Goal: Information Seeking & Learning: Learn about a topic

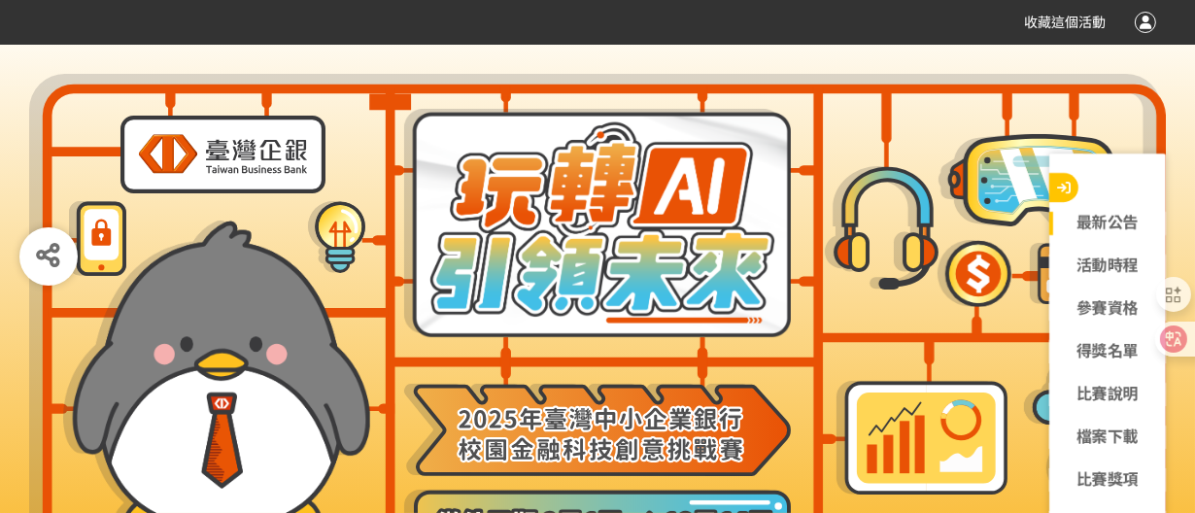
scroll to position [216, 0]
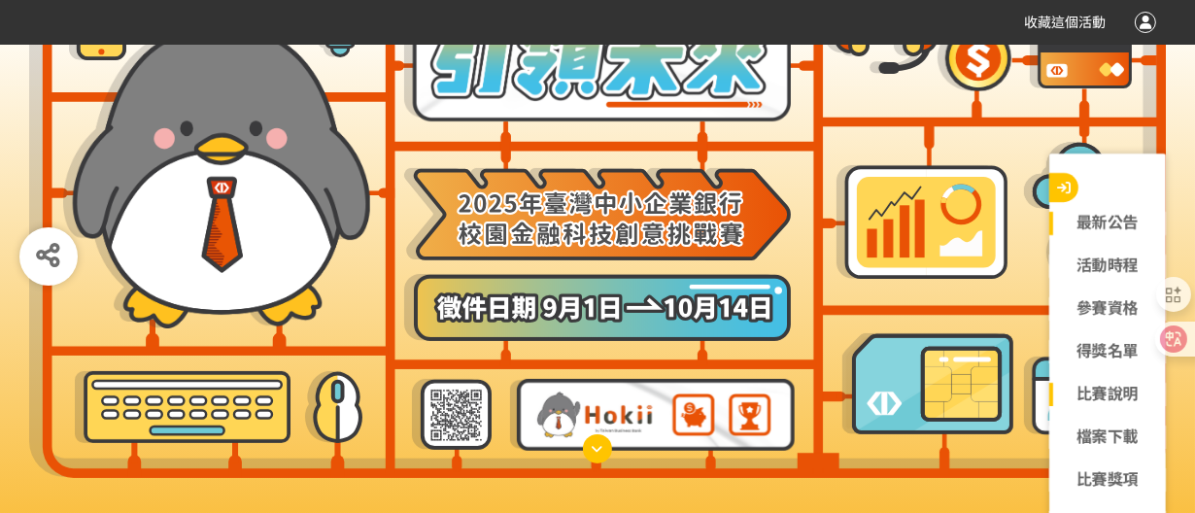
click at [1074, 397] on link "比賽說明" at bounding box center [1107, 394] width 117 height 23
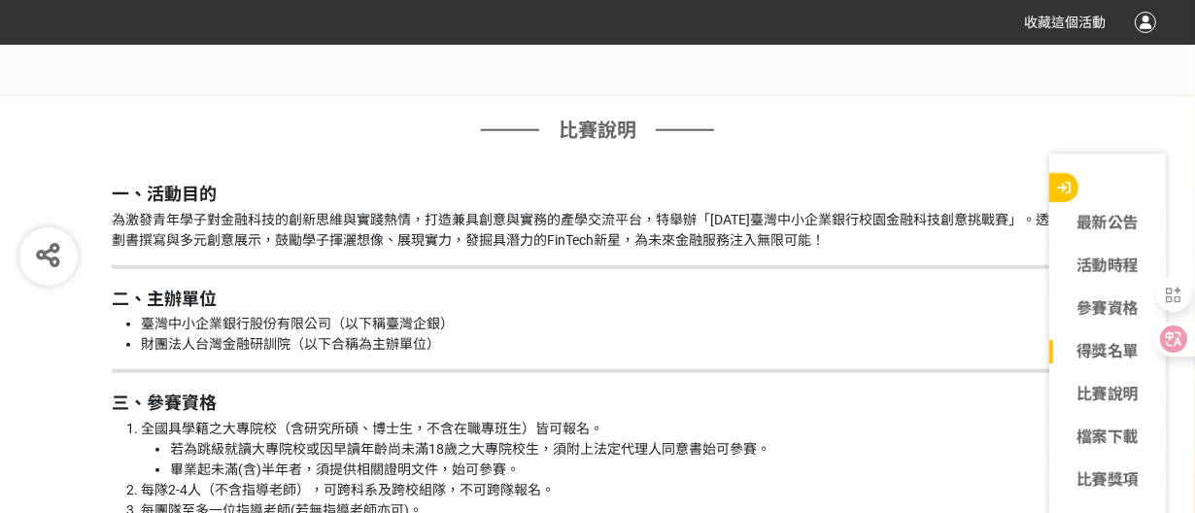
click at [712, 184] on h2 "一、活動目的" at bounding box center [597, 194] width 971 height 21
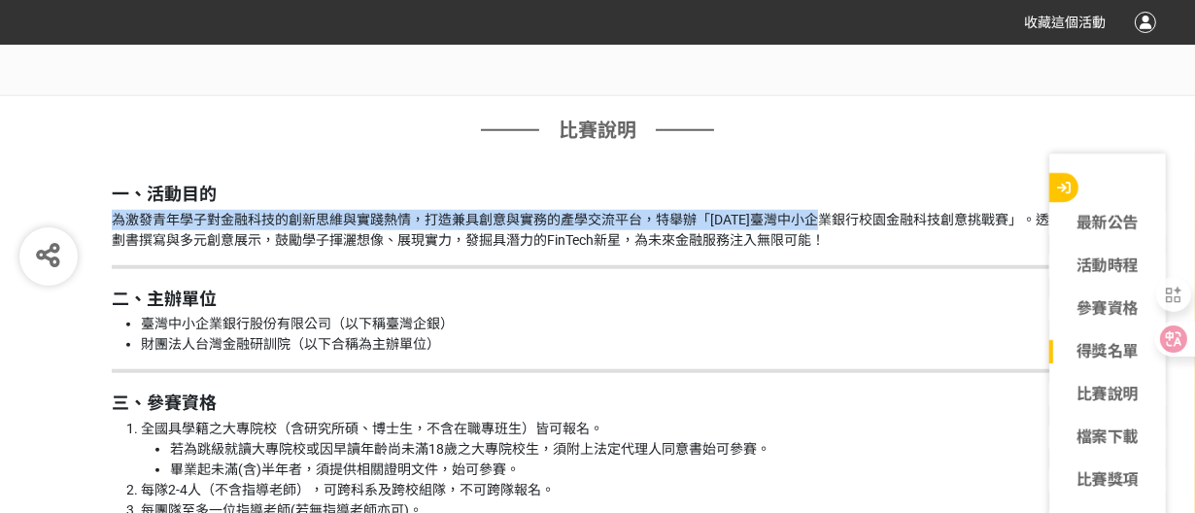
drag, startPoint x: 714, startPoint y: 183, endPoint x: 835, endPoint y: 221, distance: 127.5
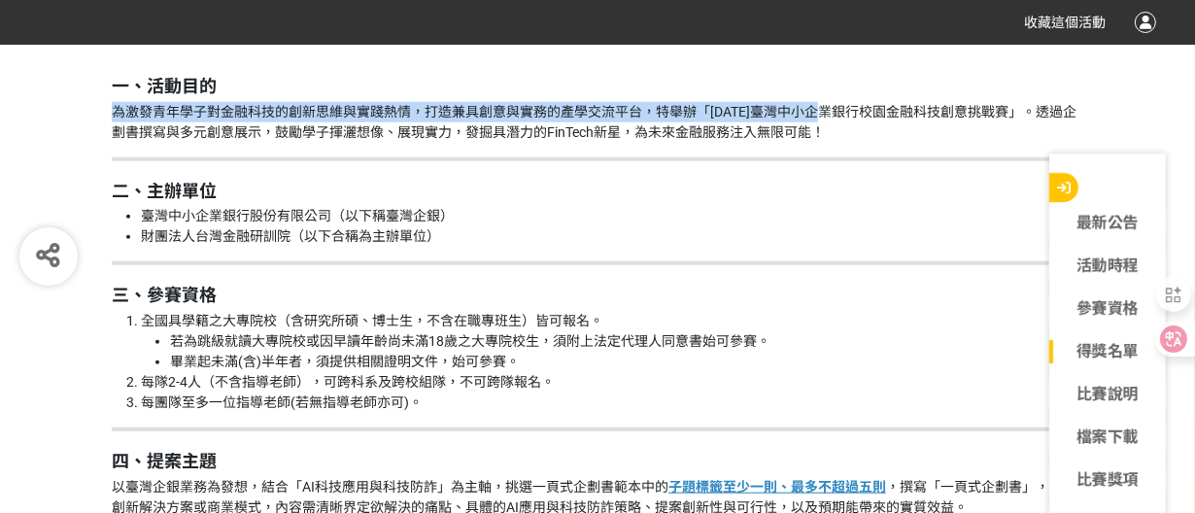
scroll to position [1872, 0]
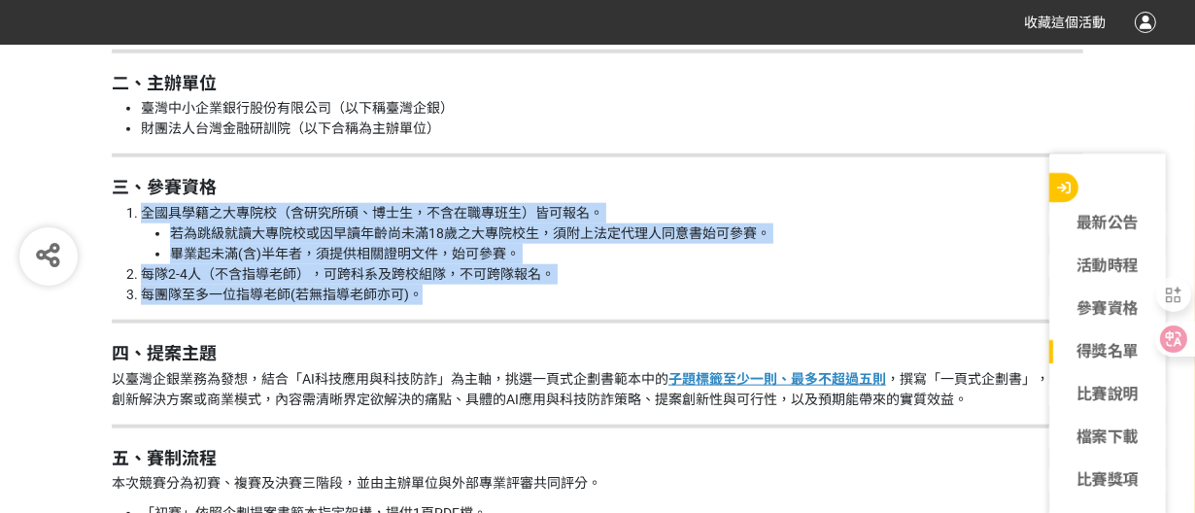
drag, startPoint x: 123, startPoint y: 213, endPoint x: 638, endPoint y: 295, distance: 521.4
click at [638, 295] on ol "全國具學籍之大專院校（含研究所碩、博士生，不含在職專班生）皆可報名。 若為跳級就讀大專院校或因早讀年齡尚未滿18歲之大專院校生，須附上法定代理人同意書始可參賽…" at bounding box center [597, 254] width 971 height 102
click at [638, 295] on li "每團隊至多一位指導老師(若無指導老師亦可)。" at bounding box center [612, 295] width 942 height 20
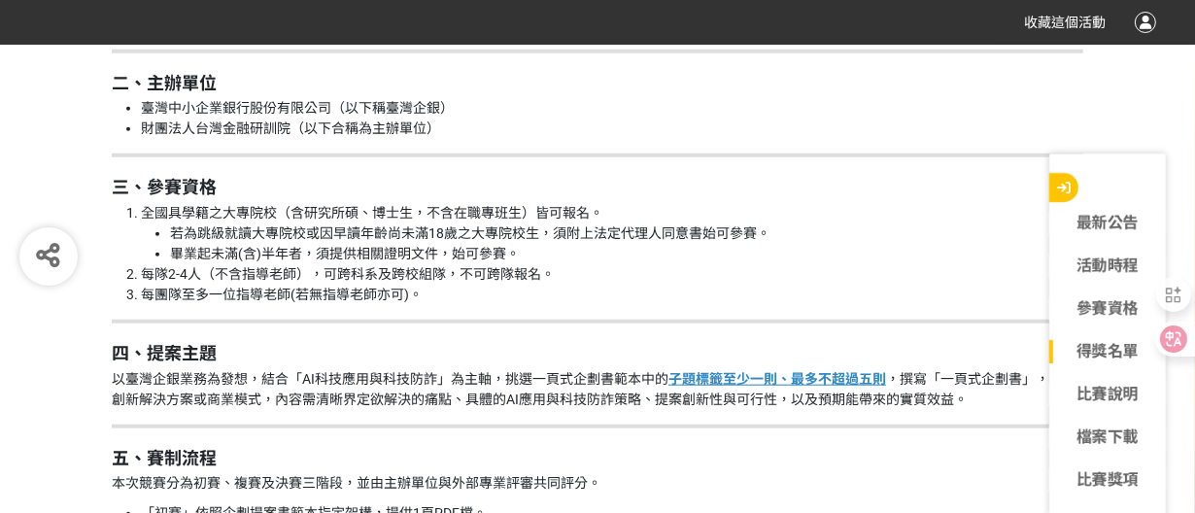
scroll to position [1979, 0]
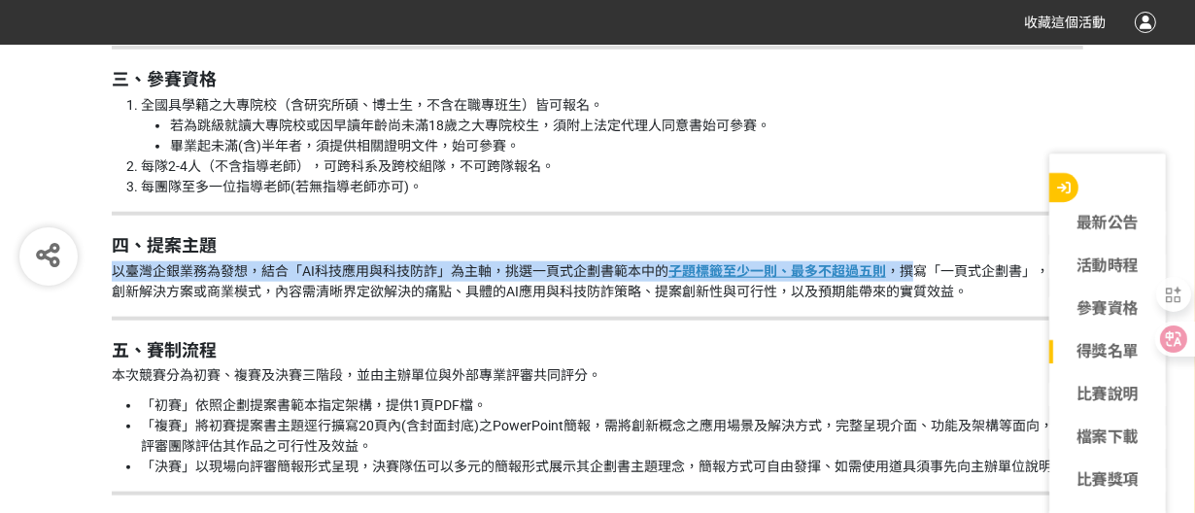
drag, startPoint x: 104, startPoint y: 271, endPoint x: 924, endPoint y: 282, distance: 819.8
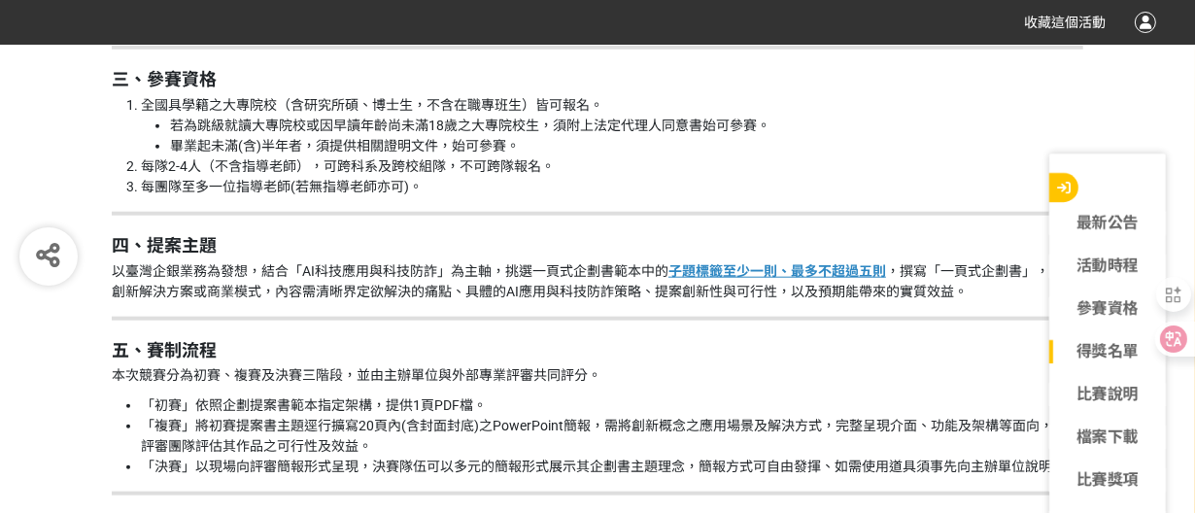
click at [934, 287] on p "以臺灣企銀業務為發想，結合「AI科技應用與科技防詐」為主軸，挑選一頁式企劃書範本中的 子題標籤至少一則、最多不超過五則 ，撰寫「一頁式企劃書」，闡述創新解決方…" at bounding box center [597, 281] width 971 height 41
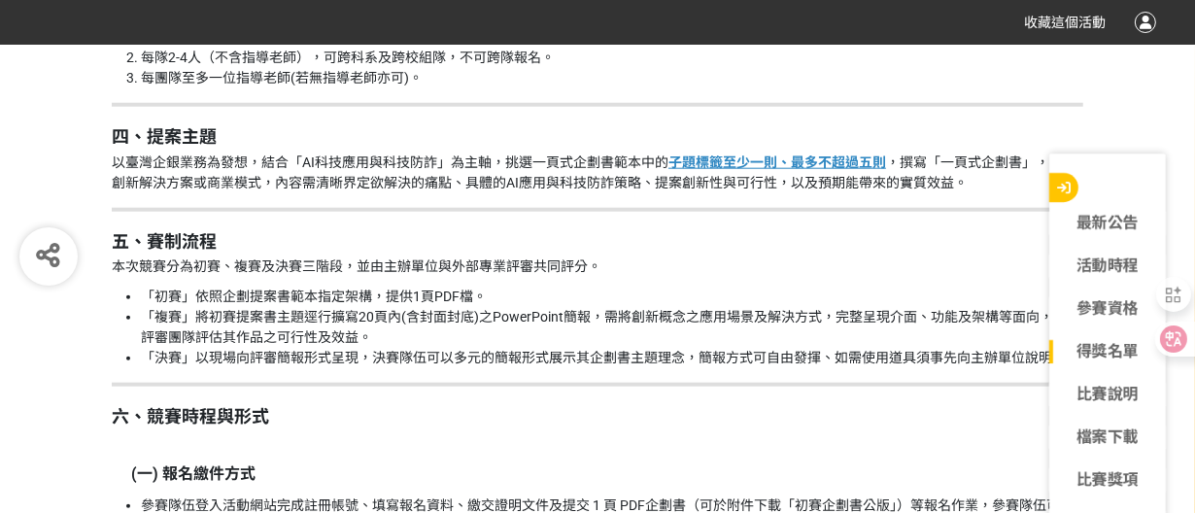
click at [117, 159] on p "以臺灣企銀業務為發想，結合「AI科技應用與科技防詐」為主軸，挑選一頁式企劃書範本中的 子題標籤至少一則、最多不超過五則 ，撰寫「一頁式企劃書」，闡述創新解決方…" at bounding box center [597, 172] width 971 height 41
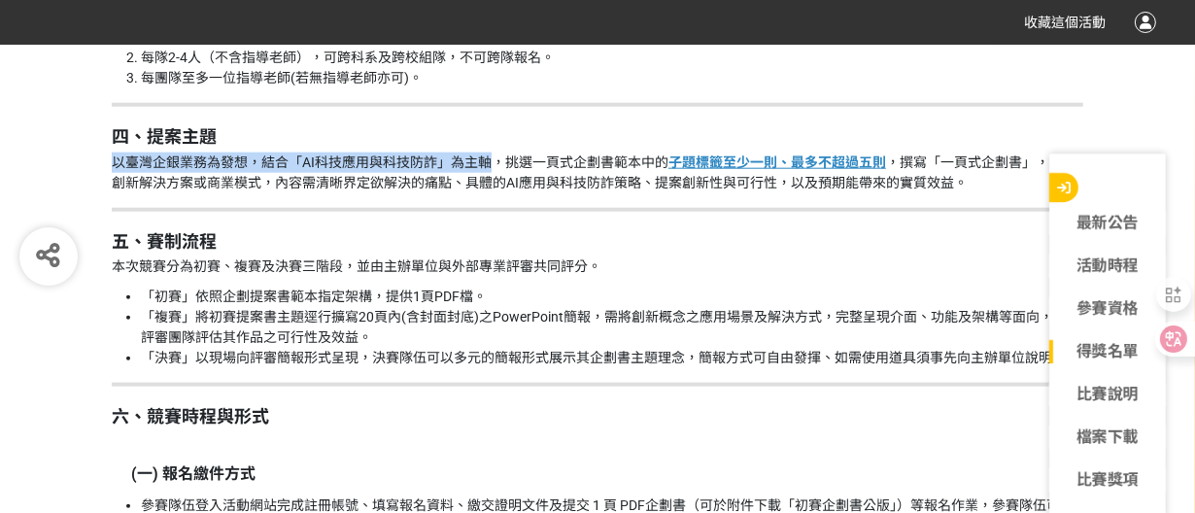
drag, startPoint x: 117, startPoint y: 159, endPoint x: 468, endPoint y: 152, distance: 351.7
click at [468, 152] on p "以臺灣企銀業務為發想，結合「AI科技應用與科技防詐」為主軸，挑選一頁式企劃書範本中的 子題標籤至少一則、最多不超過五則 ，撰寫「一頁式企劃書」，闡述創新解決方…" at bounding box center [597, 172] width 971 height 41
copy p "以臺灣企銀業務為發想，結合「AI科技應用與科技防詐」為主軸"
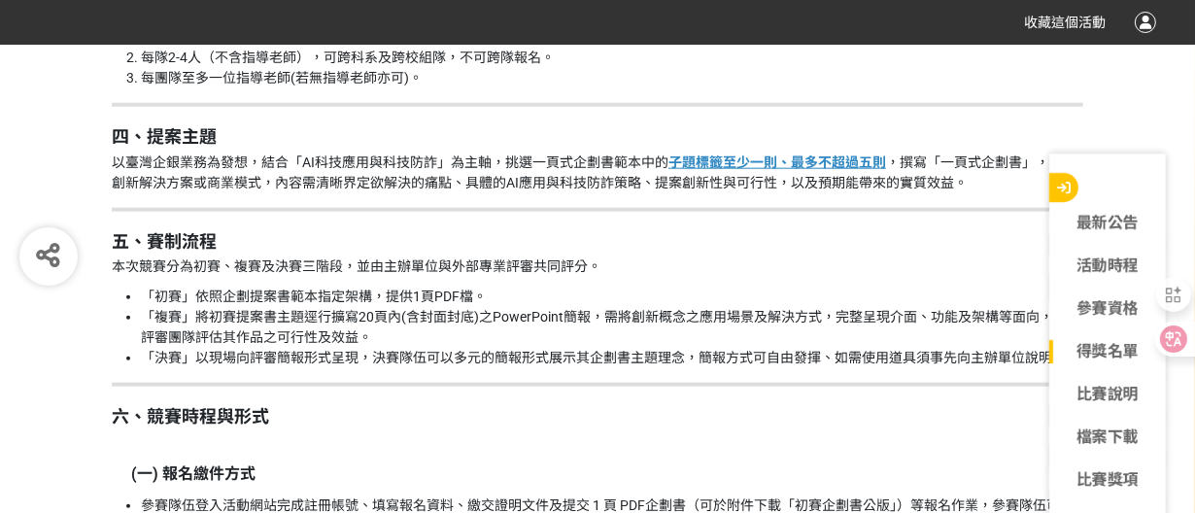
click at [164, 295] on li "「初賽」依照企劃提案書範本指定架構，提供1頁PDF檔。" at bounding box center [612, 297] width 942 height 20
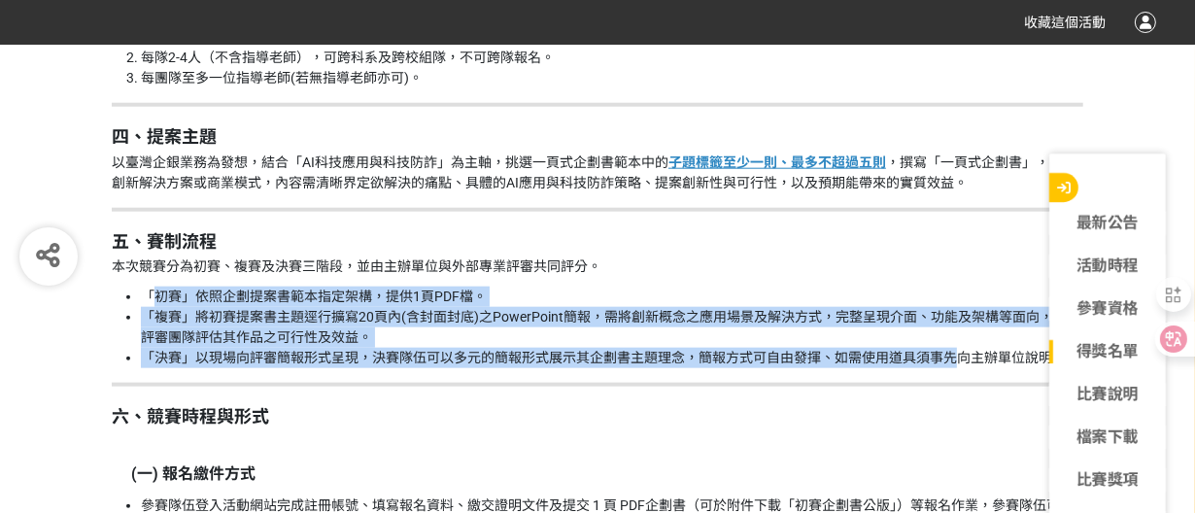
drag, startPoint x: 164, startPoint y: 296, endPoint x: 940, endPoint y: 355, distance: 778.2
click at [940, 355] on ul "「初賽」依照企劃提案書範本指定架構，提供1頁PDF檔。 「複賽」將初賽提案書主題逕行擴寫20頁內(含封面封底)之PowerPoint簡報，需將創新概念之應用場…" at bounding box center [597, 328] width 971 height 82
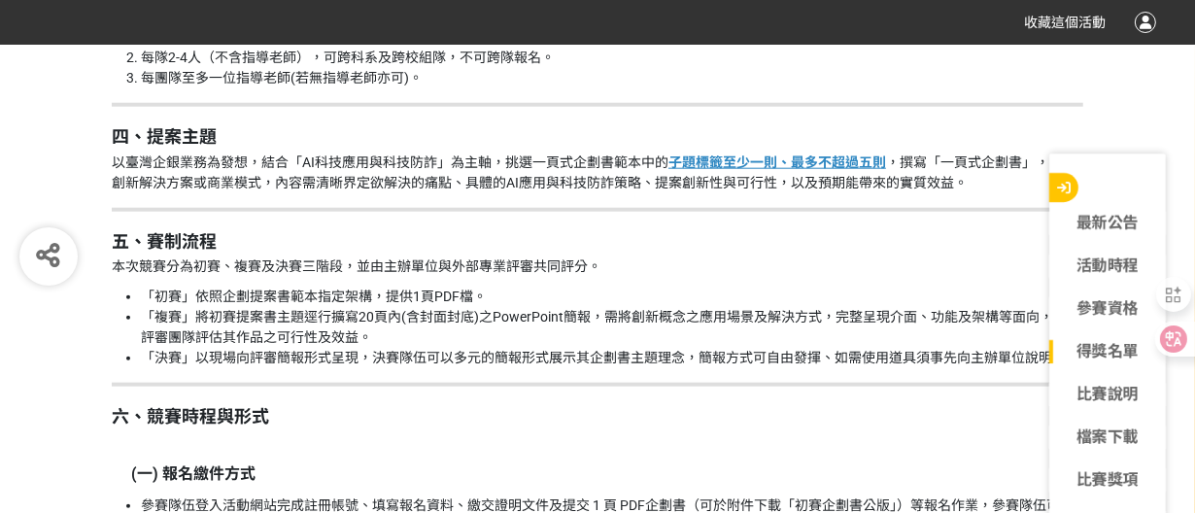
click at [331, 416] on h2 "六、競賽時程與形式" at bounding box center [597, 416] width 971 height 21
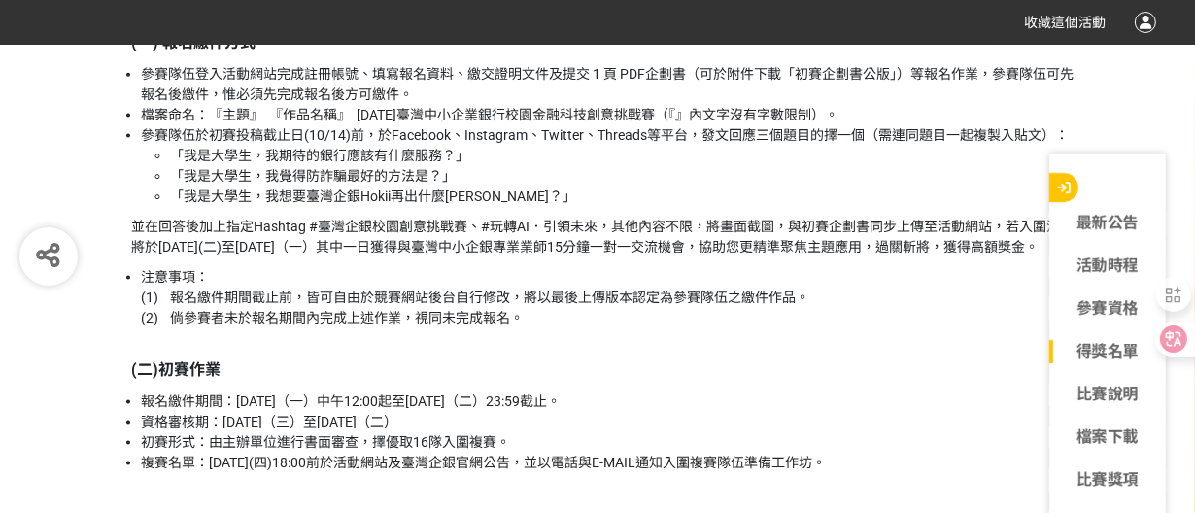
scroll to position [2412, 0]
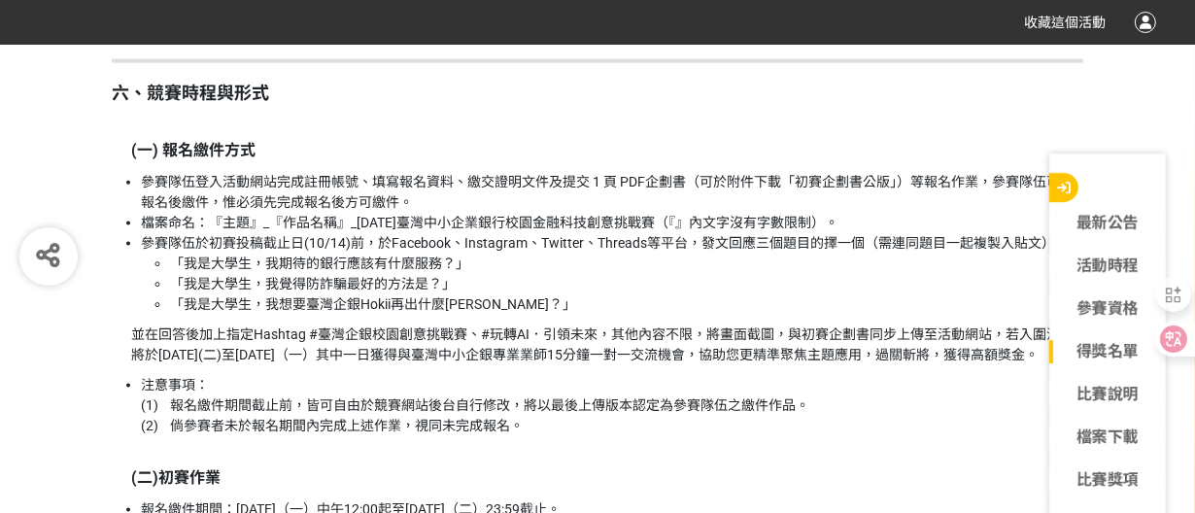
click at [1065, 186] on icon "button" at bounding box center [1064, 188] width 14 height 14
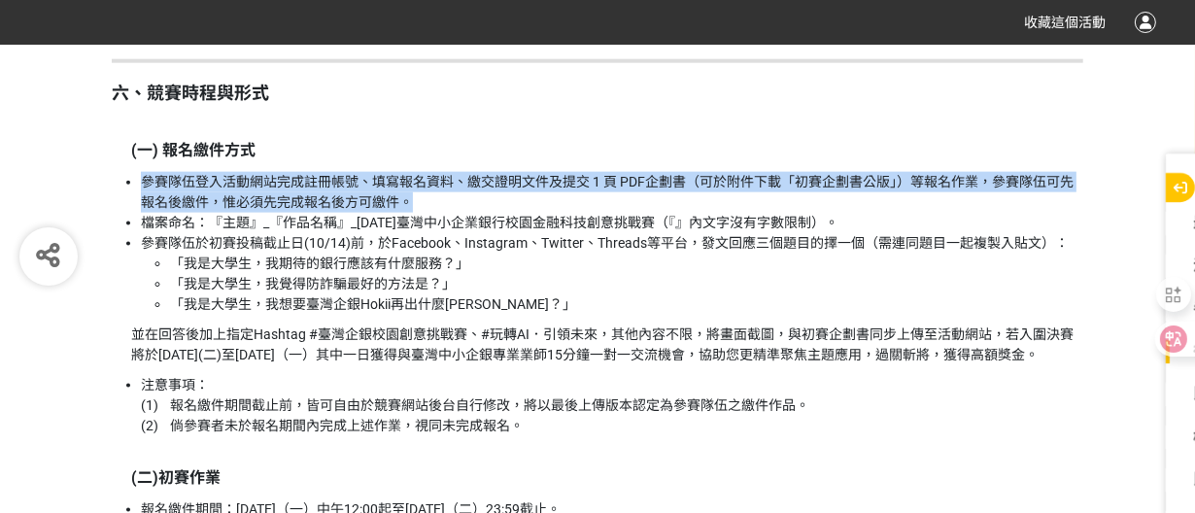
drag, startPoint x: 145, startPoint y: 186, endPoint x: 424, endPoint y: 204, distance: 280.3
click at [424, 204] on li "參賽隊伍登入活動網站完成註冊帳號、填寫報名資料、繳交證明文件及提交 1 頁 PDF企劃書（可於附件下載「初賽企劃書公版」）等報名作業，參賽隊伍可先報名後繳件，…" at bounding box center [612, 192] width 942 height 41
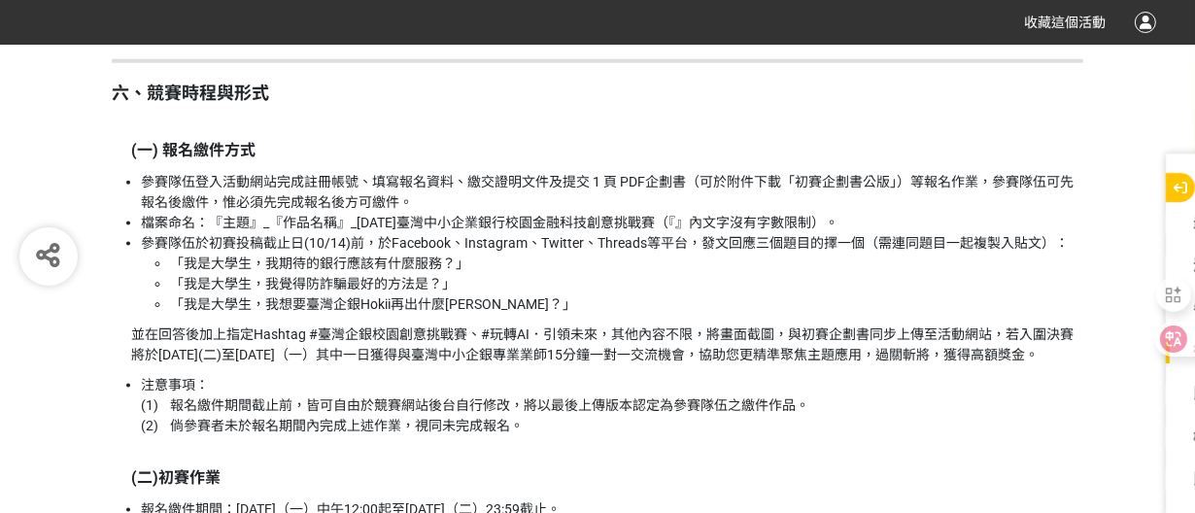
click at [359, 247] on li "參賽隊伍於初賽投稿截止日(10/14)前，於Facebook、Instagram、Twitter、Threads等平台，發文回應三個題目的擇一個（需連同題目一…" at bounding box center [612, 274] width 942 height 82
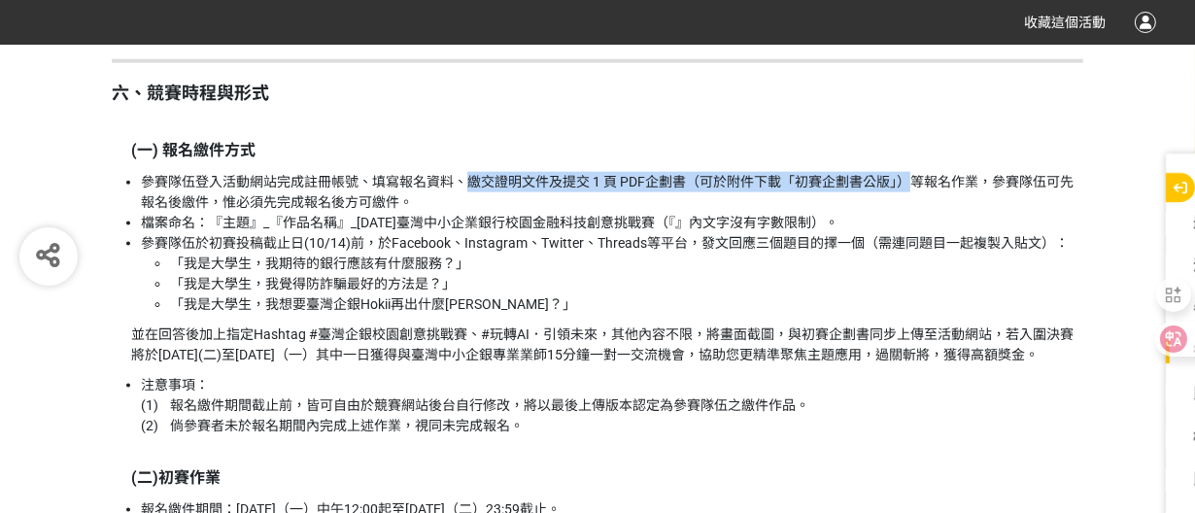
drag, startPoint x: 469, startPoint y: 183, endPoint x: 906, endPoint y: 176, distance: 437.1
click at [906, 176] on li "參賽隊伍登入活動網站完成註冊帳號、填寫報名資料、繳交證明文件及提交 1 頁 PDF企劃書（可於附件下載「初賽企劃書公版」）等報名作業，參賽隊伍可先報名後繳件，…" at bounding box center [612, 192] width 942 height 41
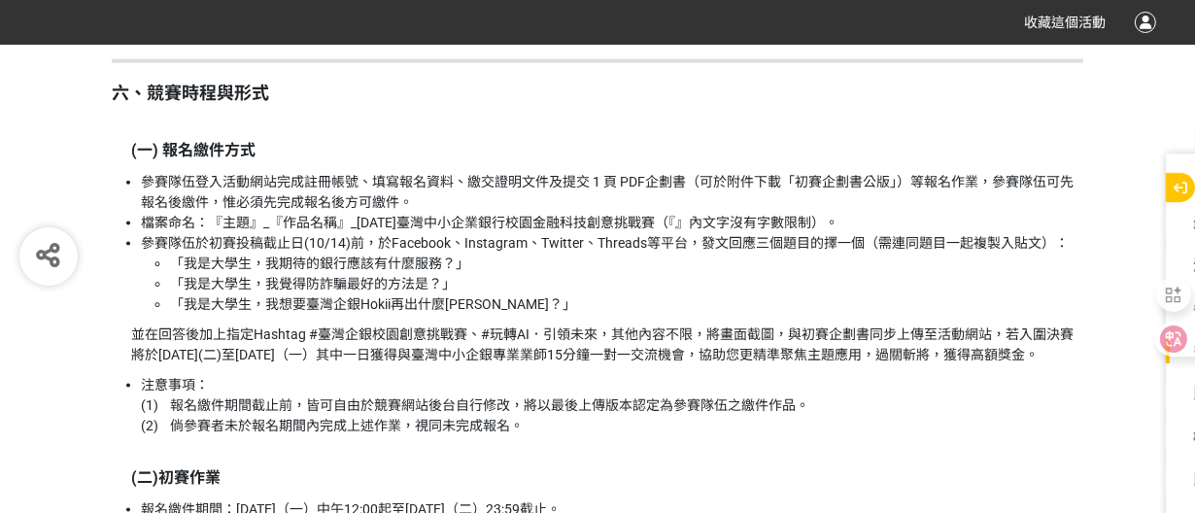
click at [904, 191] on li "參賽隊伍登入活動網站完成註冊帳號、填寫報名資料、繳交證明文件及提交 1 頁 PDF企劃書（可於附件下載「初賽企劃書公版」）等報名作業，參賽隊伍可先報名後繳件，…" at bounding box center [612, 192] width 942 height 41
click at [801, 183] on li "參賽隊伍登入活動網站完成註冊帳號、填寫報名資料、繳交證明文件及提交 1 頁 PDF企劃書（可於附件下載「初賽企劃書公版」）等報名作業，參賽隊伍可先報名後繳件，…" at bounding box center [612, 192] width 942 height 41
drag, startPoint x: 801, startPoint y: 183, endPoint x: 881, endPoint y: 181, distance: 79.7
click at [881, 181] on li "參賽隊伍登入活動網站完成註冊帳號、填寫報名資料、繳交證明文件及提交 1 頁 PDF企劃書（可於附件下載「初賽企劃書公版」）等報名作業，參賽隊伍可先報名後繳件，…" at bounding box center [612, 192] width 942 height 41
click at [148, 201] on li "參賽隊伍登入活動網站完成註冊帳號、填寫報名資料、繳交證明文件及提交 1 頁 PDF企劃書（可於附件下載「初賽企劃書公版」）等報名作業，參賽隊伍可先報名後繳件，…" at bounding box center [612, 192] width 942 height 41
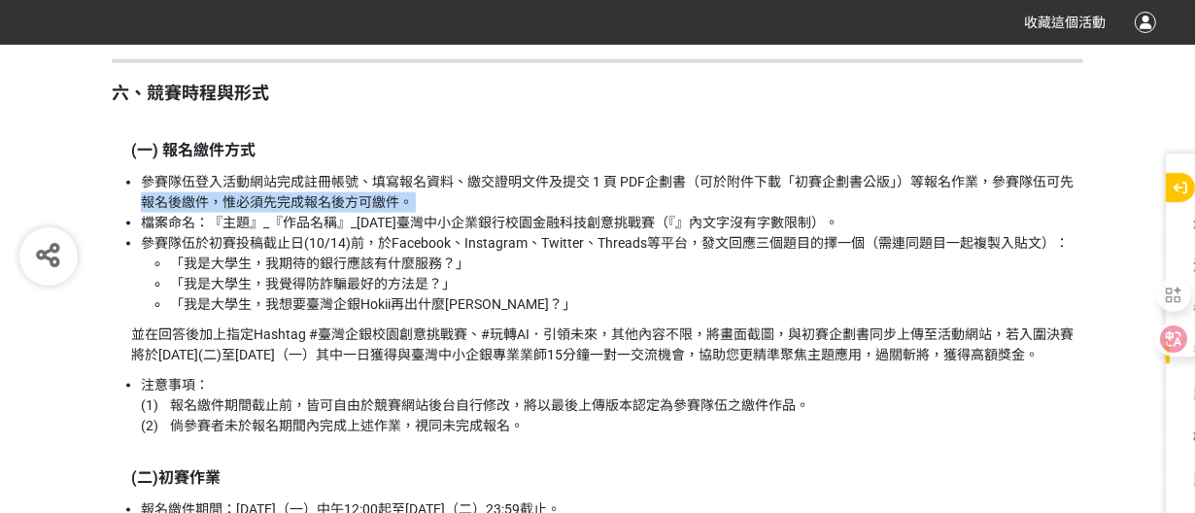
drag, startPoint x: 148, startPoint y: 201, endPoint x: 413, endPoint y: 195, distance: 265.2
click at [413, 195] on li "參賽隊伍登入活動網站完成註冊帳號、填寫報名資料、繳交證明文件及提交 1 頁 PDF企劃書（可於附件下載「初賽企劃書公版」）等報名作業，參賽隊伍可先報名後繳件，…" at bounding box center [612, 192] width 942 height 41
click at [416, 217] on li "檔案命名：『主題』_『作品名稱』_[DATE]臺灣中小企業銀行校園金融科技創意挑戰賽（『』內文字沒有字數限制）。" at bounding box center [612, 223] width 942 height 20
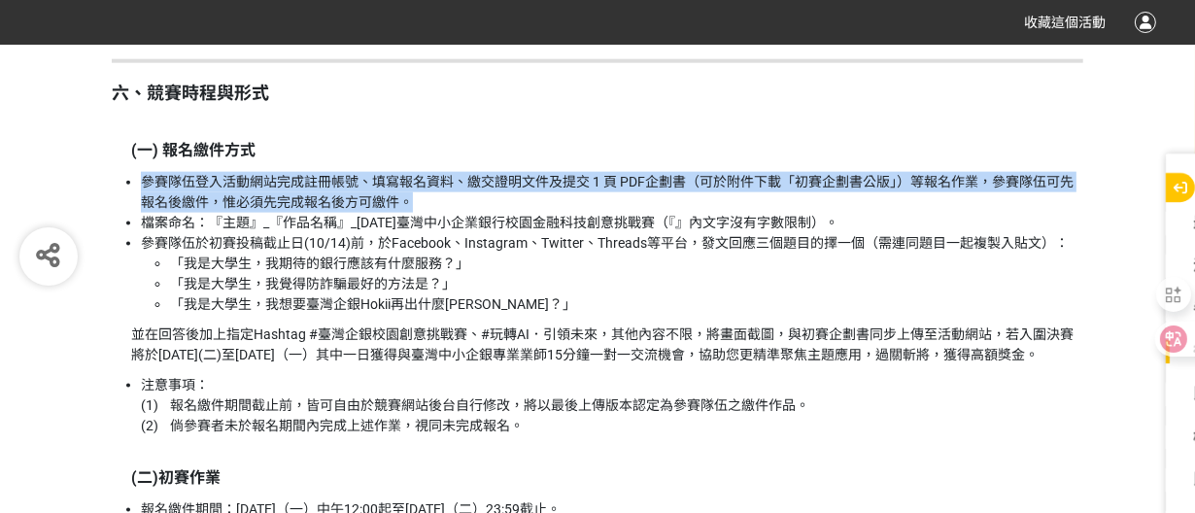
drag, startPoint x: 423, startPoint y: 190, endPoint x: 118, endPoint y: 185, distance: 306.0
click at [118, 185] on ul "參賽隊伍登入活動網站完成註冊帳號、填寫報名資料、繳交證明文件及提交 1 頁 PDF企劃書（可於附件下載「初賽企劃書公版」）等報名作業，參賽隊伍可先報名後繳件，…" at bounding box center [597, 243] width 971 height 143
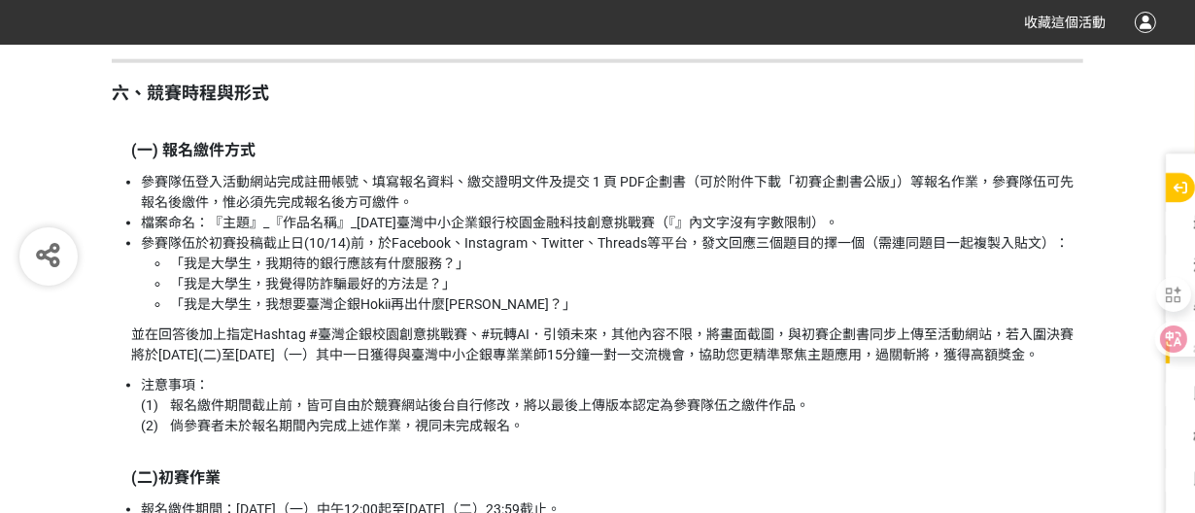
click at [144, 225] on li "檔案命名：『主題』_『作品名稱』_[DATE]臺灣中小企業銀行校園金融科技創意挑戰賽（『』內文字沒有字數限制）。" at bounding box center [612, 223] width 942 height 20
drag, startPoint x: 143, startPoint y: 225, endPoint x: 300, endPoint y: 228, distance: 157.4
click at [300, 228] on li "檔案命名：『主題』_『作品名稱』_[DATE]臺灣中小企業銀行校園金融科技創意挑戰賽（『』內文字沒有字數限制）。" at bounding box center [612, 223] width 942 height 20
click at [291, 254] on li "「我是大學生，我期待的銀行應該有什麼服務？」" at bounding box center [626, 264] width 913 height 20
click at [696, 242] on li "參賽隊伍於初賽投稿截止日(10/14)前，於Facebook、Instagram、Twitter、Threads等平台，發文回應三個題目的擇一個（需連同題目一…" at bounding box center [612, 274] width 942 height 82
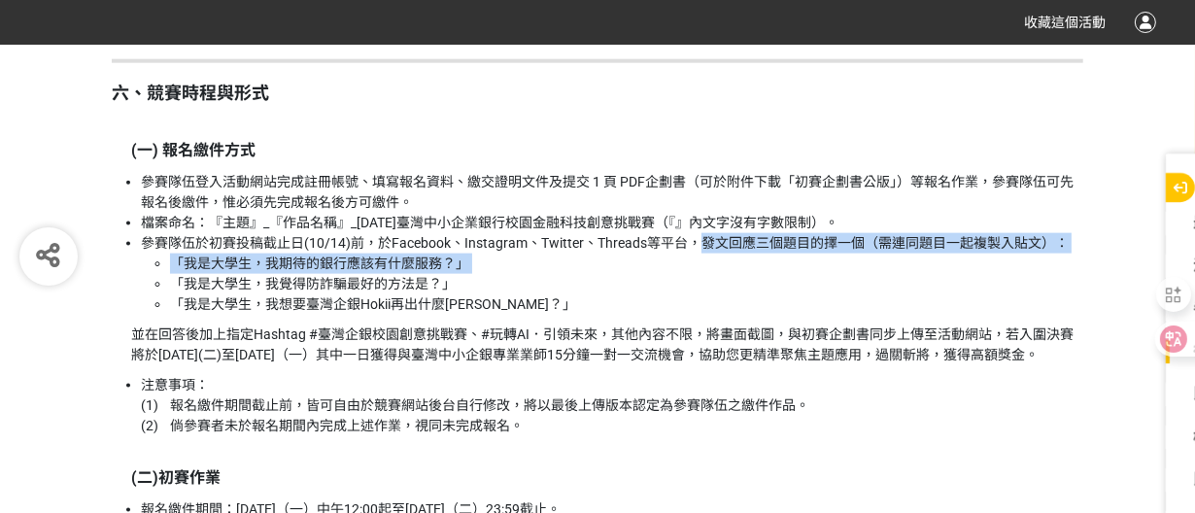
drag, startPoint x: 696, startPoint y: 242, endPoint x: 987, endPoint y: 270, distance: 291.8
click at [987, 270] on li "參賽隊伍於初賽投稿截止日(10/14)前，於Facebook、Instagram、Twitter、Threads等平台，發文回應三個題目的擇一個（需連同題目一…" at bounding box center [612, 274] width 942 height 82
click at [987, 270] on li "「我是大學生，我期待的銀行應該有什麼服務？」" at bounding box center [626, 264] width 913 height 20
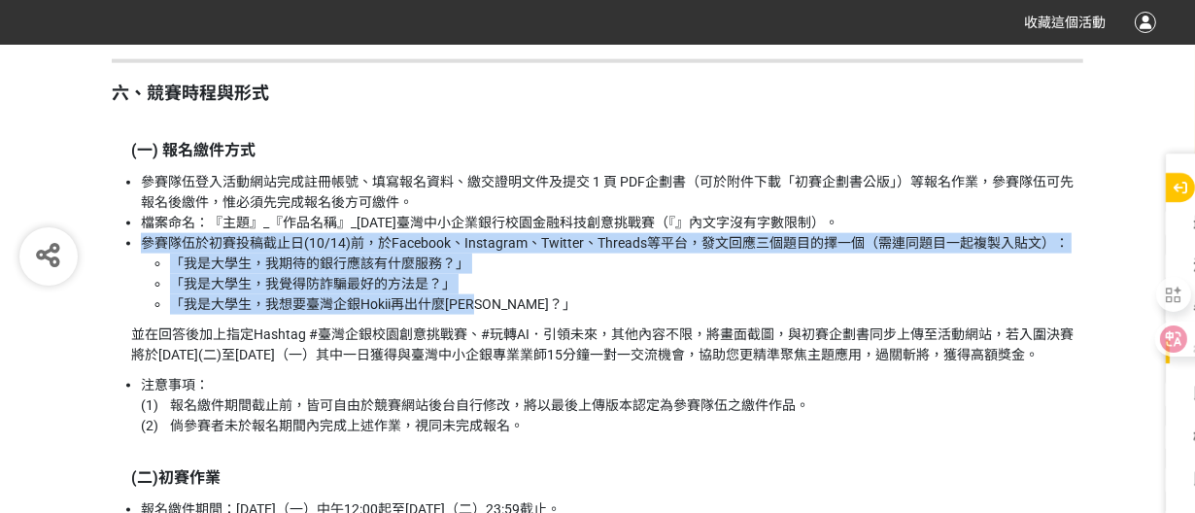
drag, startPoint x: 535, startPoint y: 302, endPoint x: 113, endPoint y: 238, distance: 427.3
click at [113, 238] on ul "參賽隊伍登入活動網站完成註冊帳號、填寫報名資料、繳交證明文件及提交 1 頁 PDF企劃書（可於附件下載「初賽企劃書公版」）等報名作業，參賽隊伍可先報名後繳件，…" at bounding box center [597, 243] width 971 height 143
copy li "參賽隊伍於初賽投稿截止日(10/14)前，於Facebook、Instagram、Twitter、Threads等平台，發文回應三個題目的擇一個（需連同題目一…"
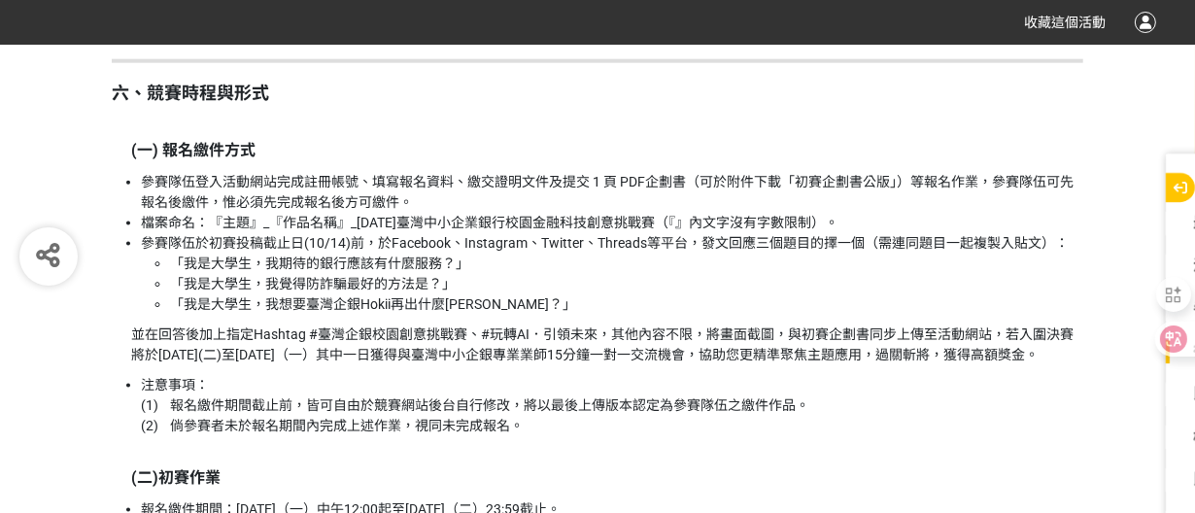
click at [141, 331] on p "並在回答後加上指定Hashtag #臺灣企銀校園創意挑戰賽、#玩轉AI．引領未來，其他內容不限，將畫面截圖，與初賽企劃書同步上傳至活動網站，若入圍決賽將於[D…" at bounding box center [607, 344] width 952 height 41
drag, startPoint x: 145, startPoint y: 232, endPoint x: 715, endPoint y: 374, distance: 587.5
copy div "參賽隊伍於初賽投稿截止日(10/14)前，於Facebook、Instagram、Twitter、Threads等平台，發文回應三個題目的擇一個（需連同題目一…"
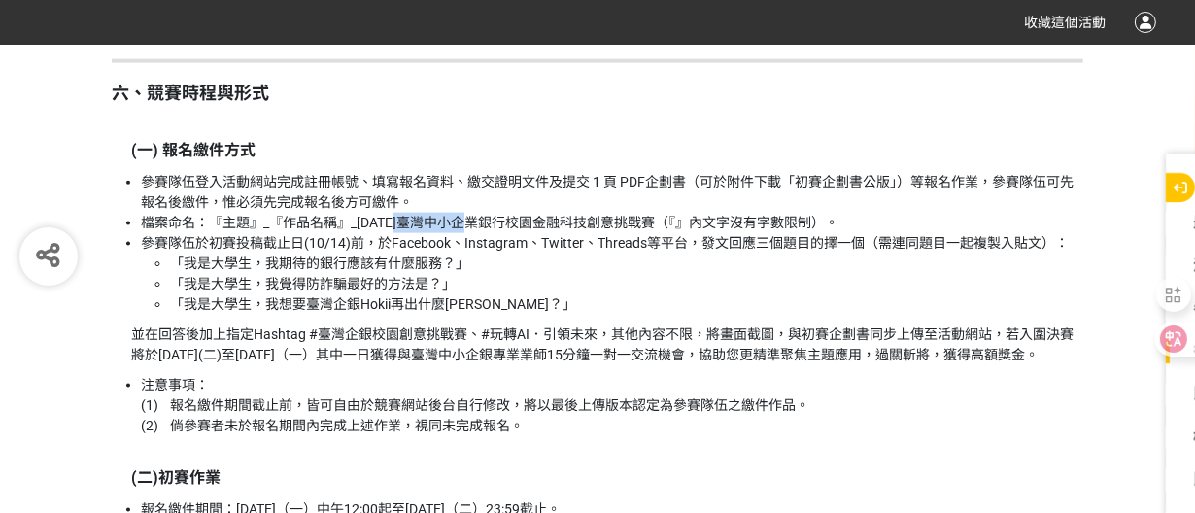
drag, startPoint x: 398, startPoint y: 223, endPoint x: 474, endPoint y: 217, distance: 76.1
click at [474, 217] on li "檔案命名：『主題』_『作品名稱』_[DATE]臺灣中小企業銀行校園金融科技創意挑戰賽（『』內文字沒有字數限制）。" at bounding box center [612, 223] width 942 height 20
copy li "臺灣中小企業"
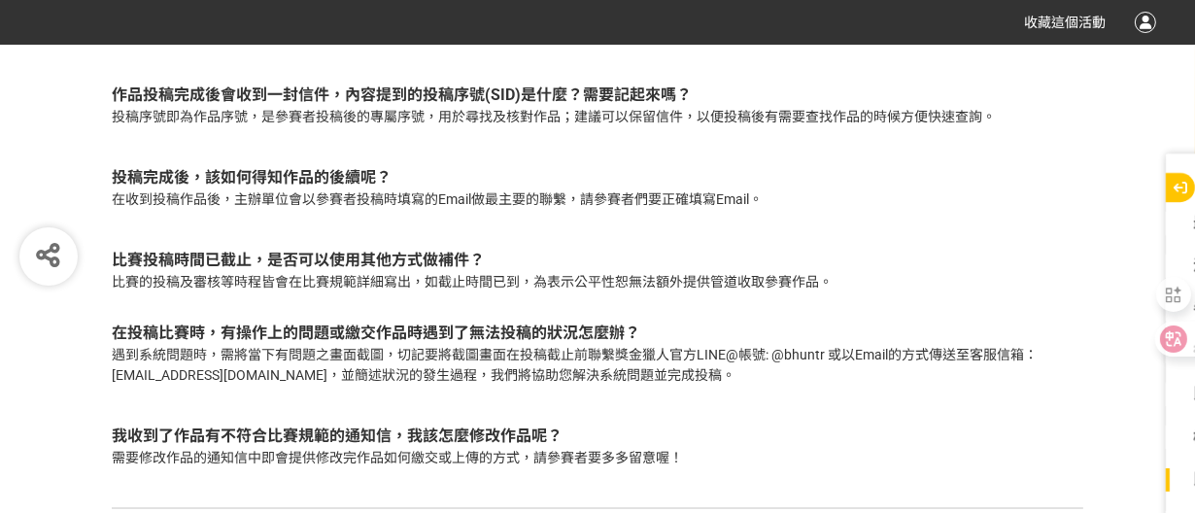
scroll to position [6473, 0]
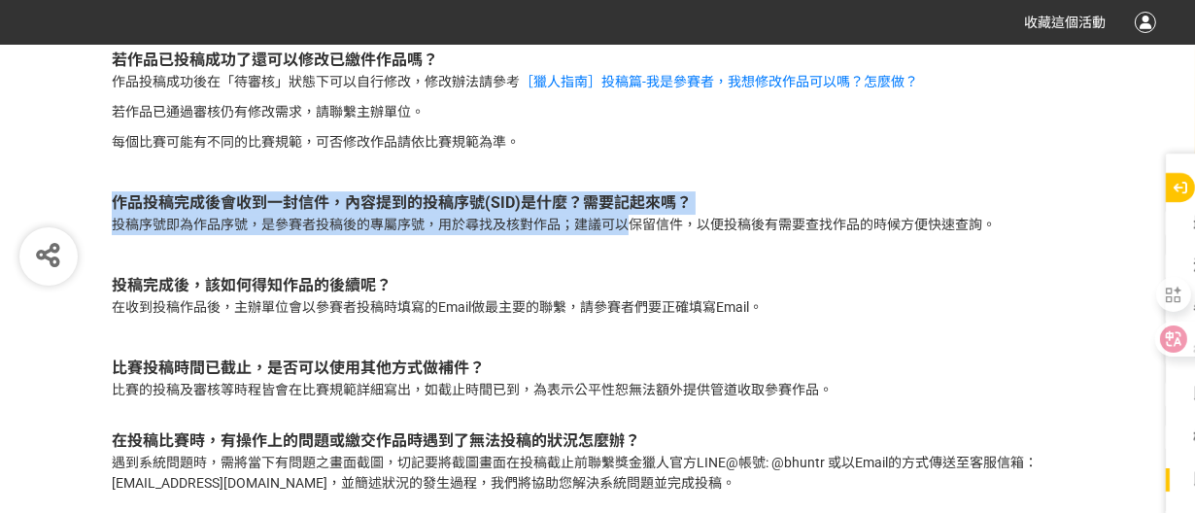
drag, startPoint x: 118, startPoint y: 215, endPoint x: 630, endPoint y: 241, distance: 512.5
click at [630, 241] on div "作品投稿完成後會收到一封信件，內容提到的投稿序號(SID)是什麼？需要記起來嗎？ 投稿序號即為作品序號，是參賽者投稿後的專屬序號，用於尋找及核對作品；建議可以…" at bounding box center [597, 218] width 971 height 83
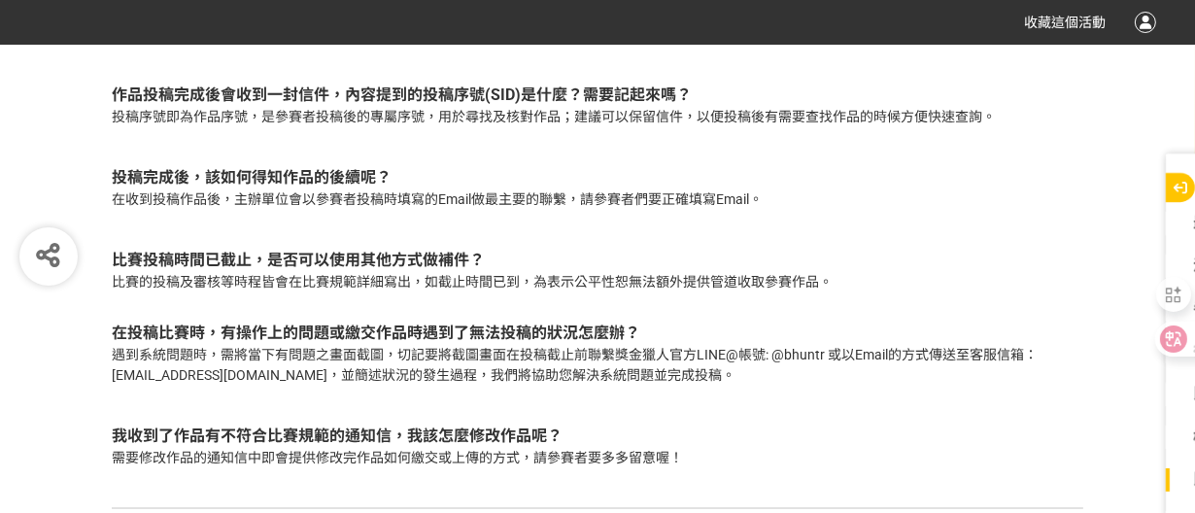
click at [813, 369] on p "遇到系統問題時，需將當下有問題之畫面截圖，切記要將截圖畫面在投稿截止前聯繫獎金獵人官方LINE@帳號: @bhuntr 或以Email的方式傳送至客服信箱：[…" at bounding box center [597, 365] width 971 height 41
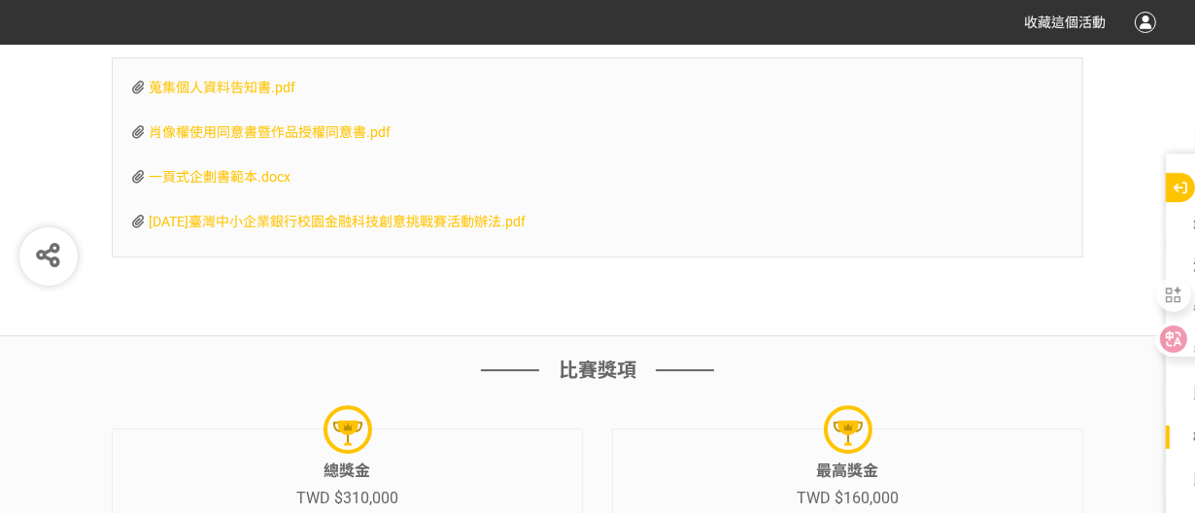
scroll to position [5500, 0]
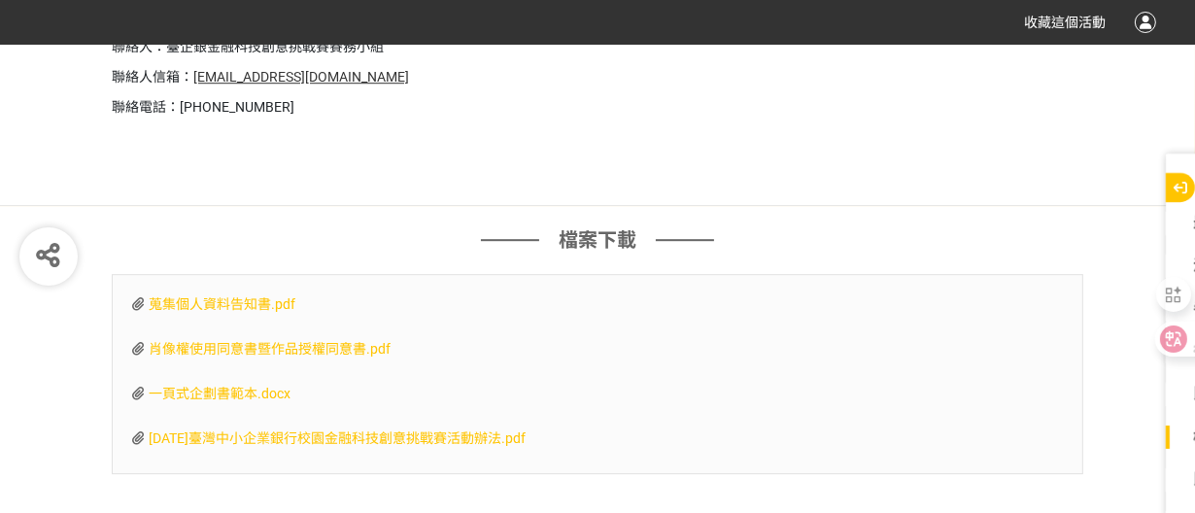
click at [487, 443] on span "[DATE]臺灣中小企業銀行校園金融科技創意挑戰賽活動辦法.pdf" at bounding box center [337, 438] width 377 height 16
click at [242, 401] on span "一頁式企劃書範本.docx" at bounding box center [220, 394] width 142 height 16
drag, startPoint x: 382, startPoint y: 329, endPoint x: 392, endPoint y: 356, distance: 29.2
click at [392, 356] on div "蒐集個人資料告知書.pdf 肖像權使用同意書暨作品授權同意書.pdf 一頁式企劃書範本.docx [DATE]臺灣中小企業銀行校園金融科技創意挑戰賽活動辦法.…" at bounding box center [597, 374] width 971 height 200
click at [468, 388] on div "一頁式企劃書範本.docx" at bounding box center [597, 394] width 930 height 40
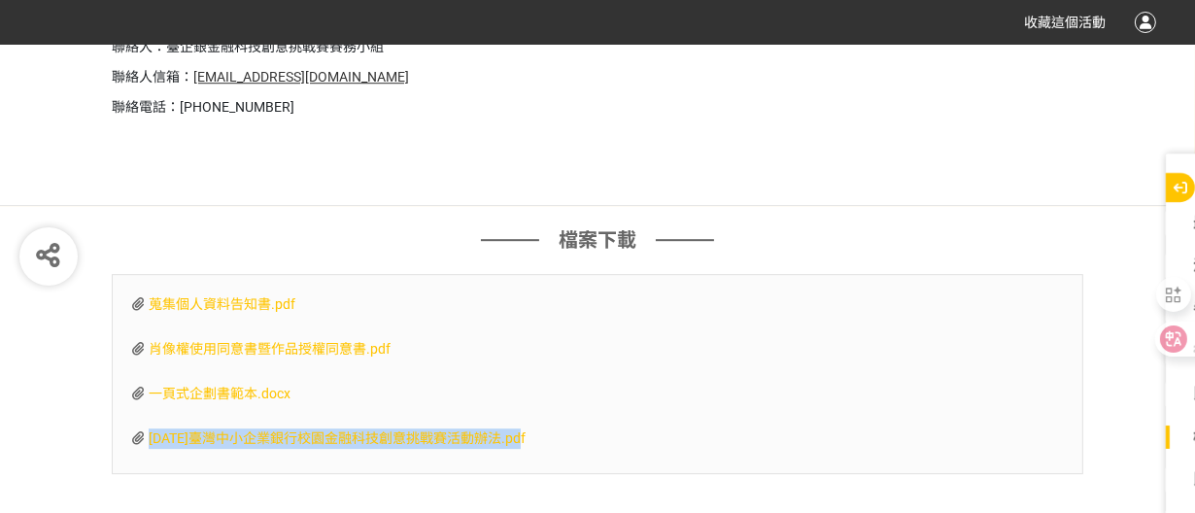
drag, startPoint x: 540, startPoint y: 418, endPoint x: 549, endPoint y: 442, distance: 25.8
click at [549, 442] on div "蒐集個人資料告知書.pdf 肖像權使用同意書暨作品授權同意書.pdf 一頁式企劃書範本.docx [DATE]臺灣中小企業銀行校園金融科技創意挑戰賽活動辦法.…" at bounding box center [597, 374] width 971 height 200
click at [602, 452] on div "[DATE]臺灣中小企業銀行校園金融科技創意挑戰賽活動辦法.pdf" at bounding box center [597, 439] width 930 height 40
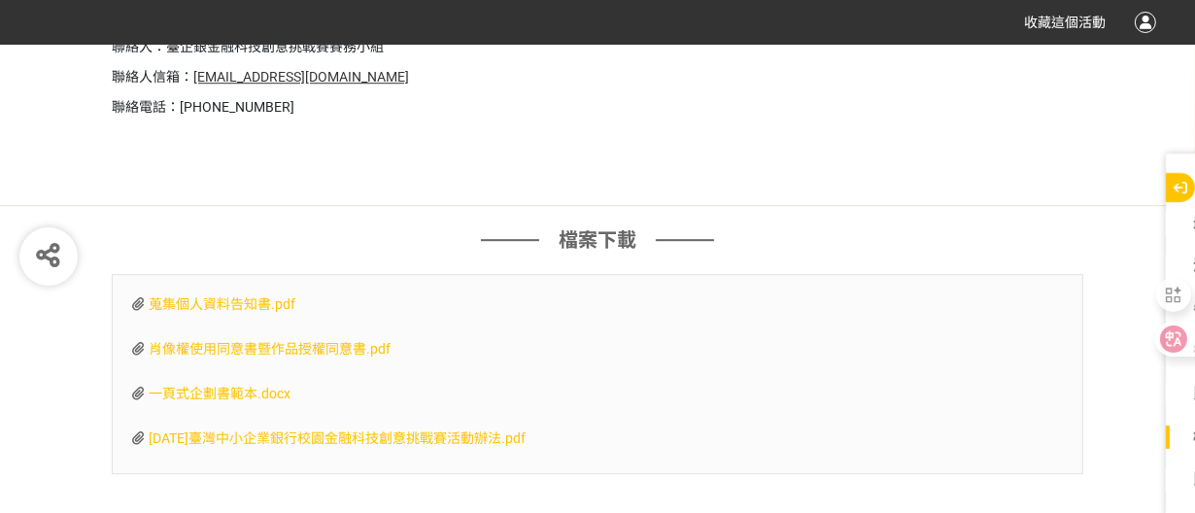
click at [373, 356] on span "肖像權使用同意書暨作品授權同意書.pdf" at bounding box center [270, 349] width 242 height 16
click at [261, 312] on span "蒐集個人資料告知書.pdf" at bounding box center [222, 304] width 147 height 16
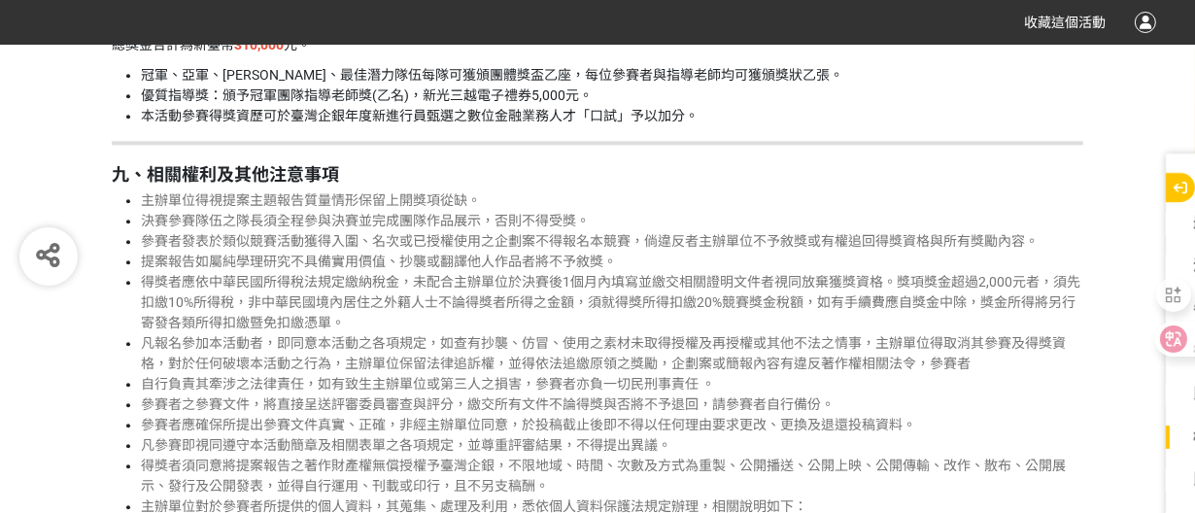
scroll to position [4098, 0]
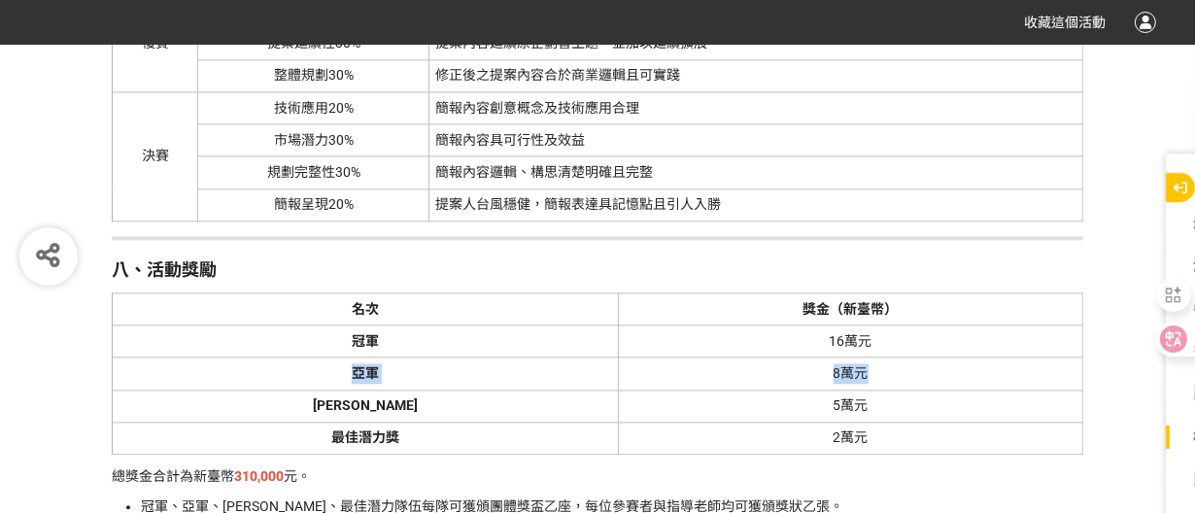
drag, startPoint x: 821, startPoint y: 380, endPoint x: 287, endPoint y: 393, distance: 534.4
click at [287, 389] on tr "亞軍 8萬元" at bounding box center [598, 373] width 970 height 32
click at [261, 422] on th "[PERSON_NAME]" at bounding box center [366, 405] width 506 height 32
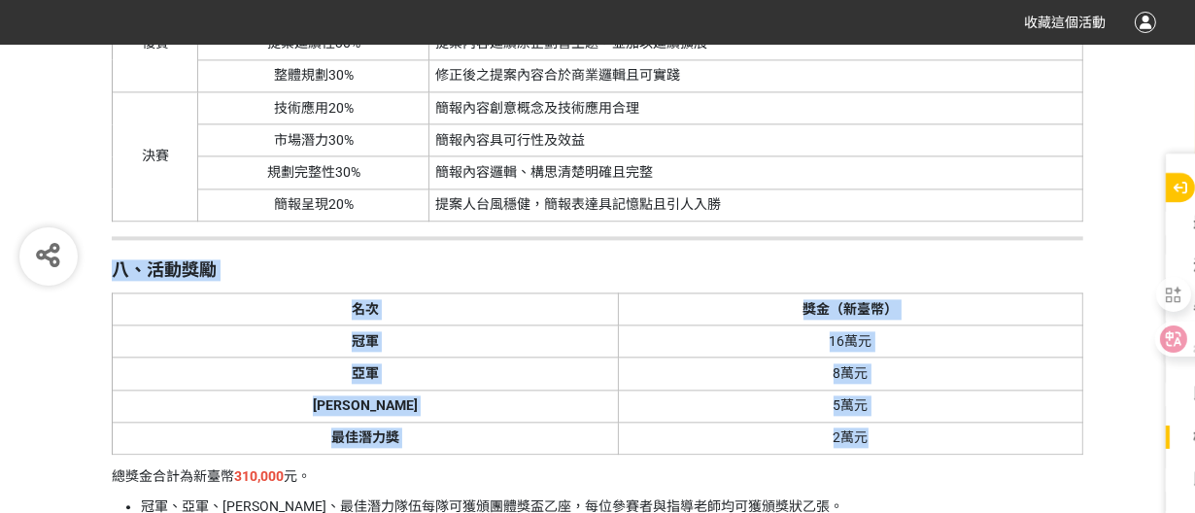
drag, startPoint x: 883, startPoint y: 448, endPoint x: 99, endPoint y: 270, distance: 803.7
drag, startPoint x: 107, startPoint y: 279, endPoint x: 864, endPoint y: 440, distance: 774.6
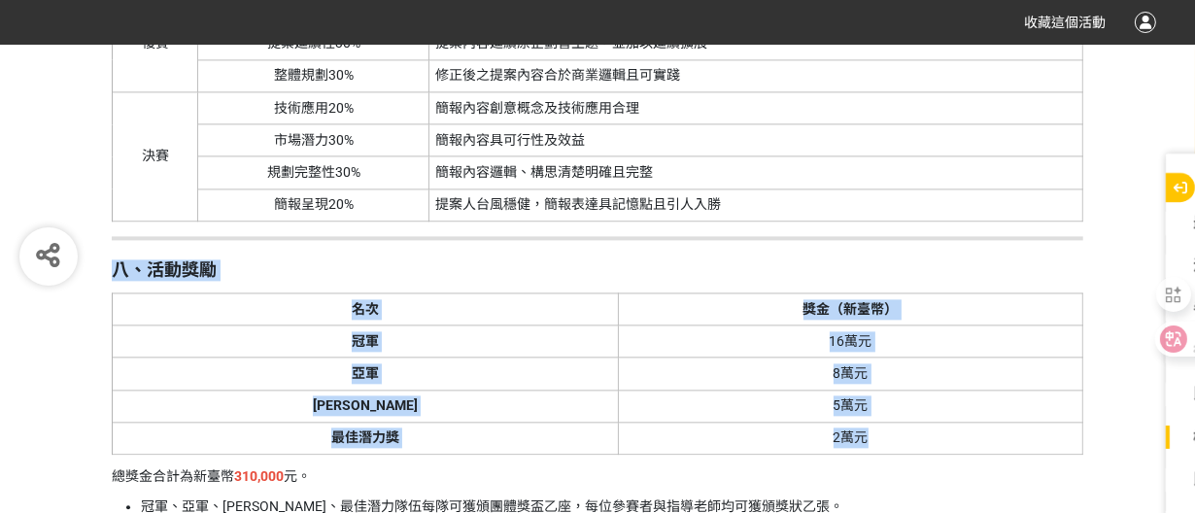
click at [679, 422] on td "5萬元" at bounding box center [851, 405] width 464 height 32
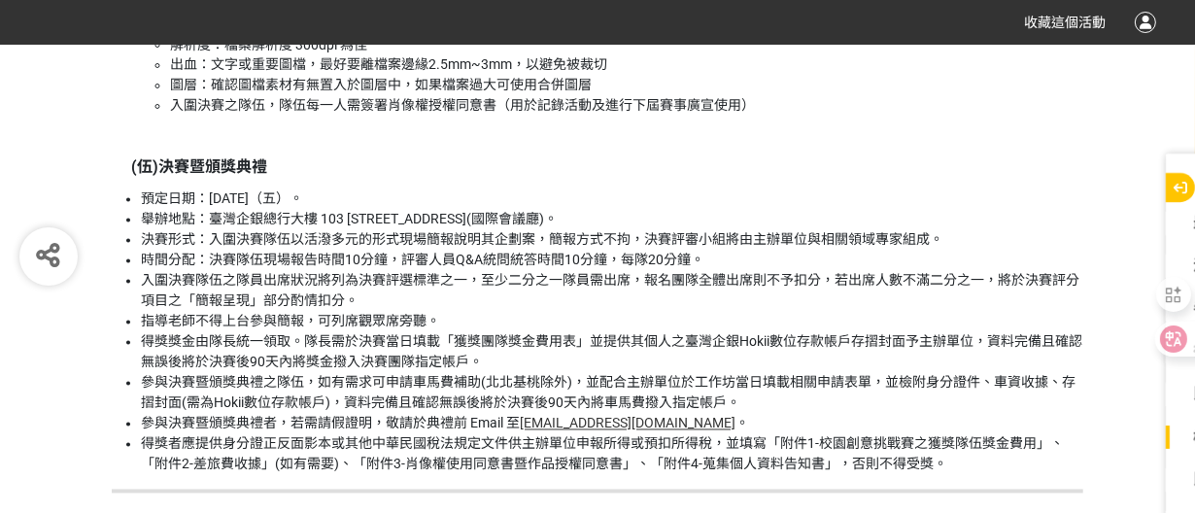
scroll to position [3558, 0]
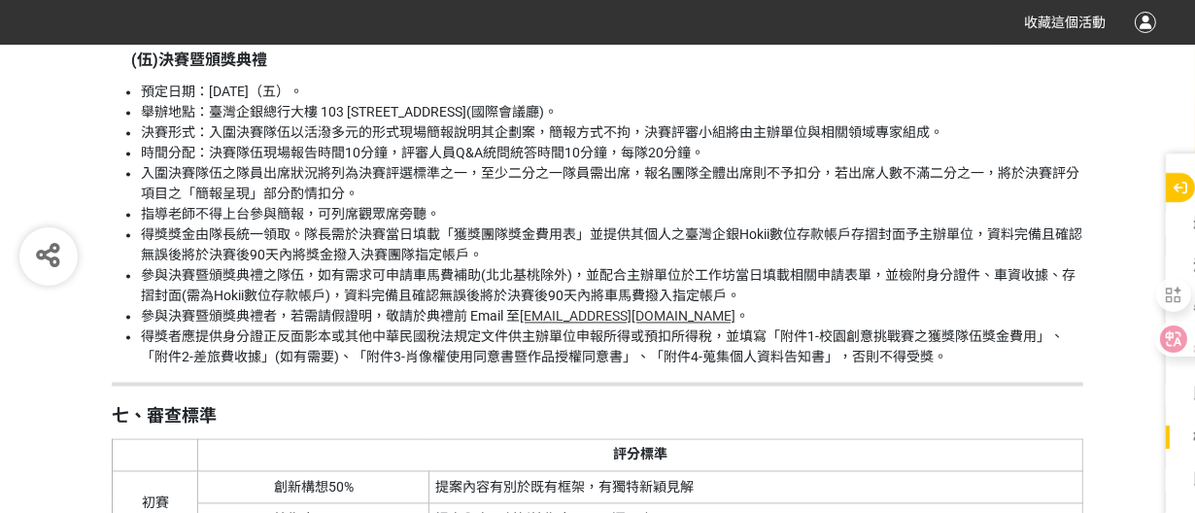
click at [538, 163] on li "時間分配：決賽隊伍現場報告時間10分鐘，評審人員Q&A統問統答時間10分鐘，每隊20分鐘。" at bounding box center [612, 153] width 942 height 20
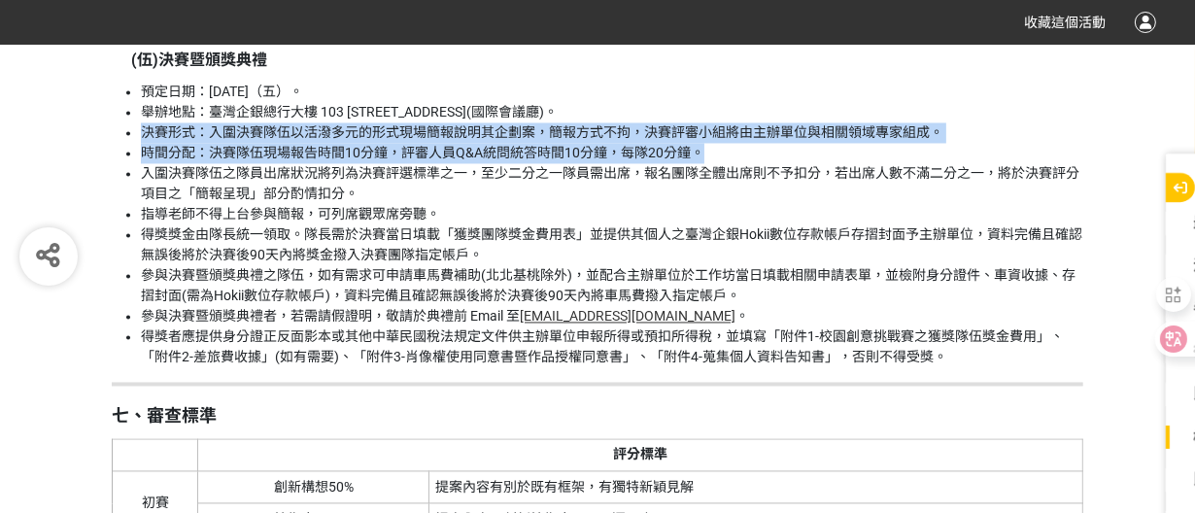
drag, startPoint x: 723, startPoint y: 168, endPoint x: 117, endPoint y: 157, distance: 606.2
click at [117, 157] on ul "預定日期：[DATE]（五）。 舉辦地點：臺灣企銀總行大樓 103 [STREET_ADDRESS](國際會議廳)。 決賽形式：入圍決賽隊伍以活潑多元的形式現…" at bounding box center [597, 225] width 971 height 286
drag, startPoint x: 117, startPoint y: 157, endPoint x: 969, endPoint y: 164, distance: 852.8
click at [969, 164] on ul "預定日期：[DATE]（五）。 舉辦地點：臺灣企銀總行大樓 103 [STREET_ADDRESS](國際會議廳)。 決賽形式：入圍決賽隊伍以活潑多元的形式現…" at bounding box center [597, 225] width 971 height 286
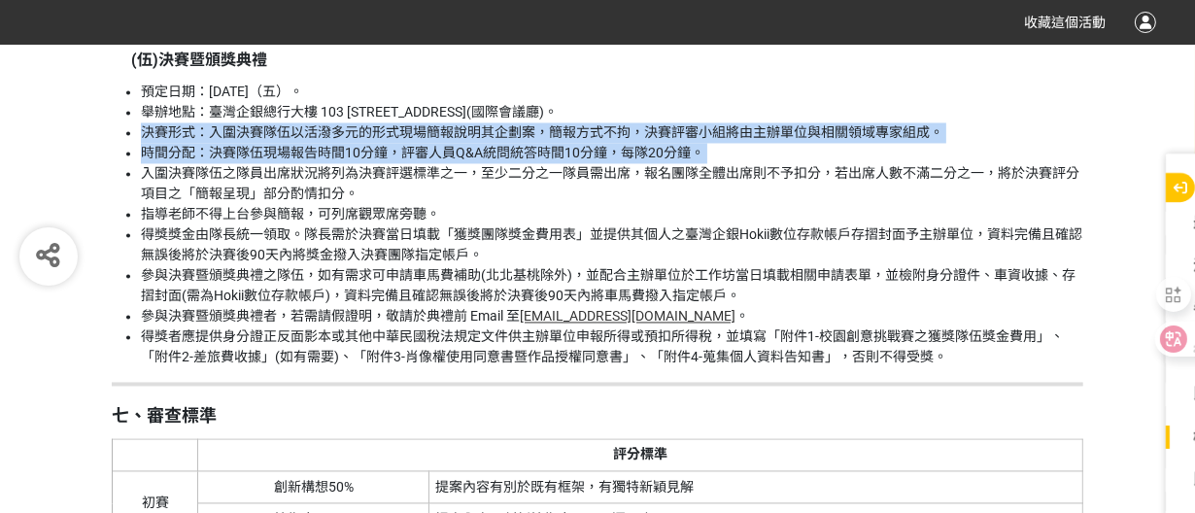
click at [969, 163] on li "時間分配：決賽隊伍現場報告時間10分鐘，評審人員Q&A統問統答時間10分鐘，每隊20分鐘。" at bounding box center [612, 153] width 942 height 20
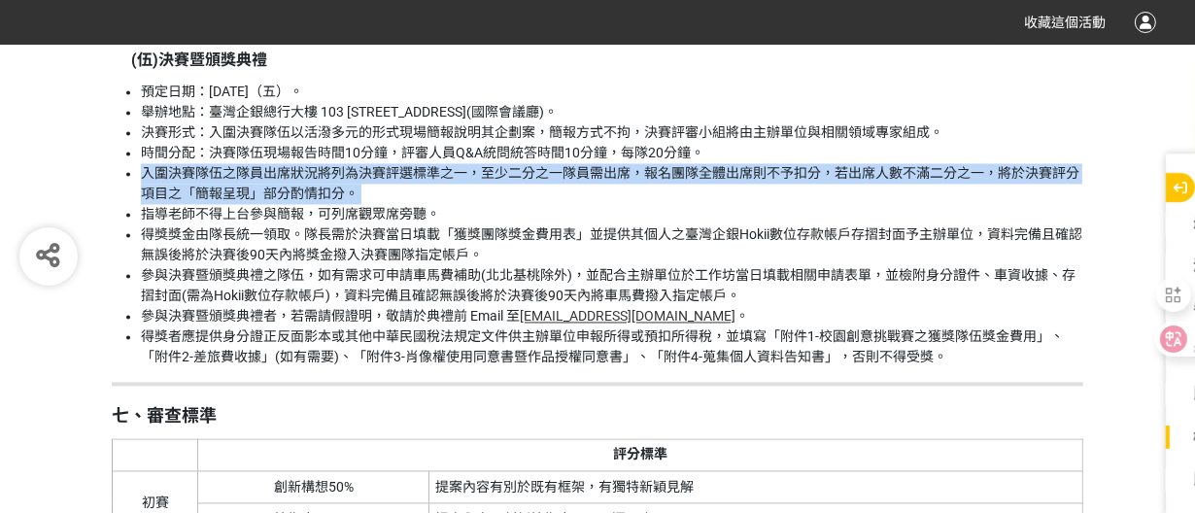
drag, startPoint x: 969, startPoint y: 164, endPoint x: 977, endPoint y: 205, distance: 41.5
click at [977, 205] on ul "預定日期：[DATE]（五）。 舉辦地點：臺灣企銀總行大樓 103 [STREET_ADDRESS](國際會議廳)。 決賽形式：入圍決賽隊伍以活潑多元的形式現…" at bounding box center [597, 225] width 971 height 286
click at [977, 204] on li "入圍決賽隊伍之隊員出席狀況將列為決賽評選標準之一，至少二分之一隊員需出席，報名團隊全體出席則不予扣分，若出席人數不滿二分之一，將於決賽評分項目之「簡報呈現」部…" at bounding box center [612, 183] width 942 height 41
drag, startPoint x: 979, startPoint y: 205, endPoint x: 1006, endPoint y: 173, distance: 42.0
click at [1006, 173] on ul "預定日期：[DATE]（五）。 舉辦地點：臺灣企銀總行大樓 103 [STREET_ADDRESS](國際會議廳)。 決賽形式：入圍決賽隊伍以活潑多元的形式現…" at bounding box center [597, 225] width 971 height 286
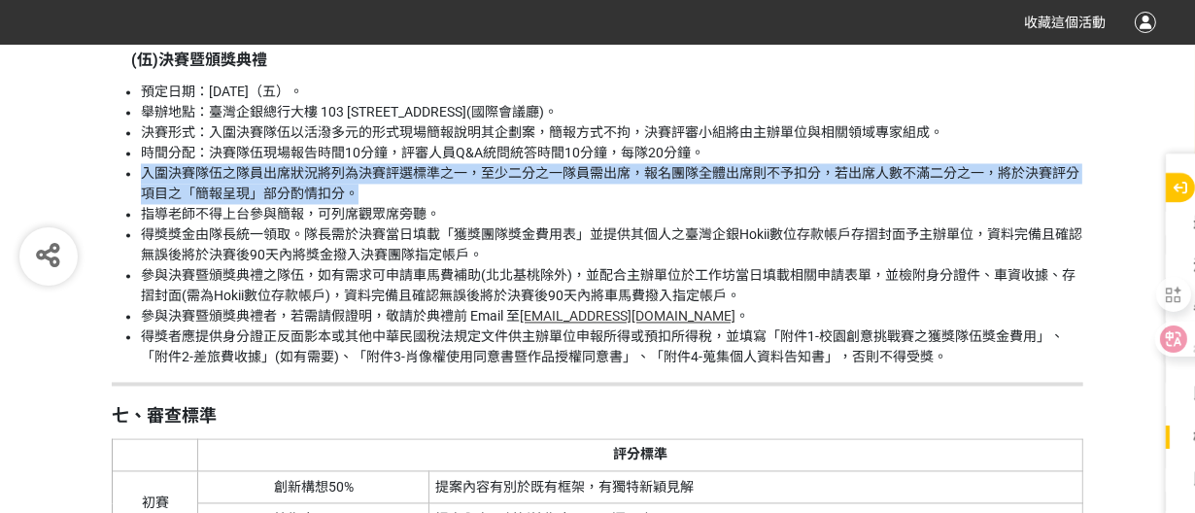
click at [1006, 163] on li "時間分配：決賽隊伍現場報告時間10分鐘，評審人員Q&A統問統答時間10分鐘，每隊20分鐘。" at bounding box center [612, 153] width 942 height 20
drag, startPoint x: 1006, startPoint y: 173, endPoint x: 1006, endPoint y: 209, distance: 35.9
click at [1006, 209] on ul "預定日期：[DATE]（五）。 舉辦地點：臺灣企銀總行大樓 103 [STREET_ADDRESS](國際會議廳)。 決賽形式：入圍決賽隊伍以活潑多元的形式現…" at bounding box center [597, 225] width 971 height 286
click at [1006, 204] on li "入圍決賽隊伍之隊員出席狀況將列為決賽評選標準之一，至少二分之一隊員需出席，報名團隊全體出席則不予扣分，若出席人數不滿二分之一，將於決賽評分項目之「簡報呈現」部…" at bounding box center [612, 183] width 942 height 41
drag, startPoint x: 1006, startPoint y: 209, endPoint x: 1007, endPoint y: 168, distance: 40.8
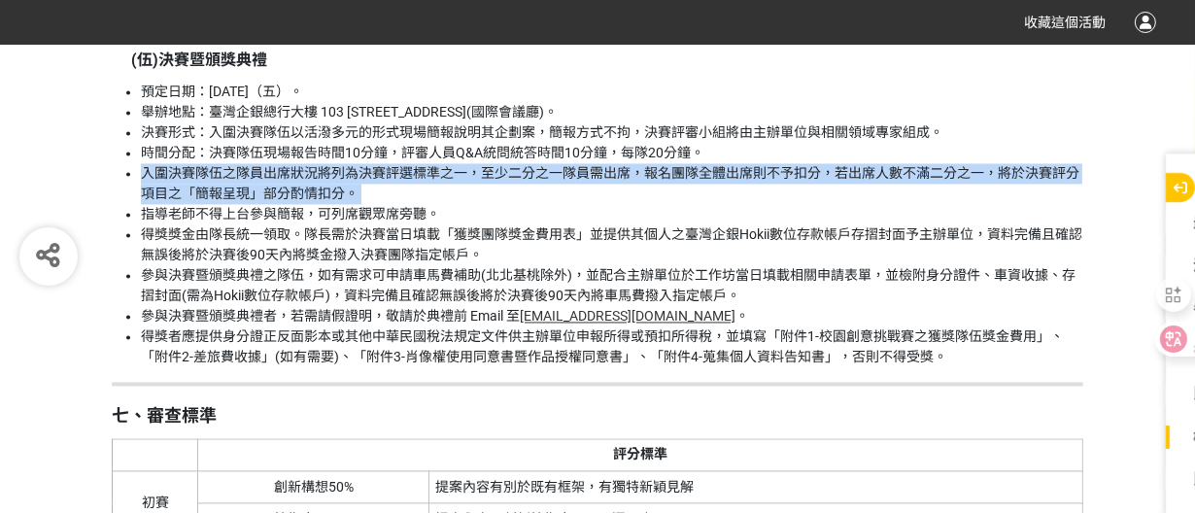
click at [1007, 168] on ul "預定日期：[DATE]（五）。 舉辦地點：臺灣企銀總行大樓 103 [STREET_ADDRESS](國際會議廳)。 決賽形式：入圍決賽隊伍以活潑多元的形式現…" at bounding box center [597, 225] width 971 height 286
click at [987, 198] on li "入圍決賽隊伍之隊員出席狀況將列為決賽評選標準之一，至少二分之一隊員需出席，報名團隊全體出席則不予扣分，若出席人數不滿二分之一，將於決賽評分項目之「簡報呈現」部…" at bounding box center [612, 183] width 942 height 41
drag, startPoint x: 973, startPoint y: 219, endPoint x: 815, endPoint y: 177, distance: 163.7
click at [815, 177] on ul "預定日期：[DATE]（五）。 舉辦地點：臺灣企銀總行大樓 103 [STREET_ADDRESS](國際會議廳)。 決賽形式：入圍決賽隊伍以活潑多元的形式現…" at bounding box center [597, 225] width 971 height 286
click at [815, 163] on li "時間分配：決賽隊伍現場報告時間10分鐘，評審人員Q&A統問統答時間10分鐘，每隊20分鐘。" at bounding box center [612, 153] width 942 height 20
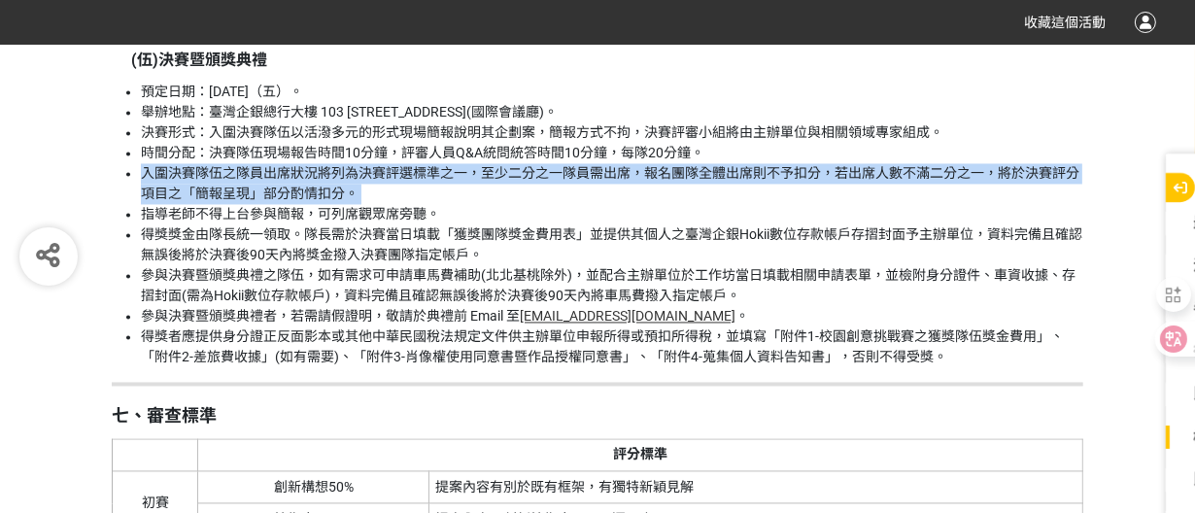
drag, startPoint x: 815, startPoint y: 177, endPoint x: 829, endPoint y: 208, distance: 33.9
click at [829, 208] on ul "預定日期：[DATE]（五）。 舉辦地點：臺灣企銀總行大樓 103 [STREET_ADDRESS](國際會議廳)。 決賽形式：入圍決賽隊伍以活潑多元的形式現…" at bounding box center [597, 225] width 971 height 286
click at [829, 204] on li "入圍決賽隊伍之隊員出席狀況將列為決賽評選標準之一，至少二分之一隊員需出席，報名團隊全體出席則不予扣分，若出席人數不滿二分之一，將於決賽評分項目之「簡報呈現」部…" at bounding box center [612, 183] width 942 height 41
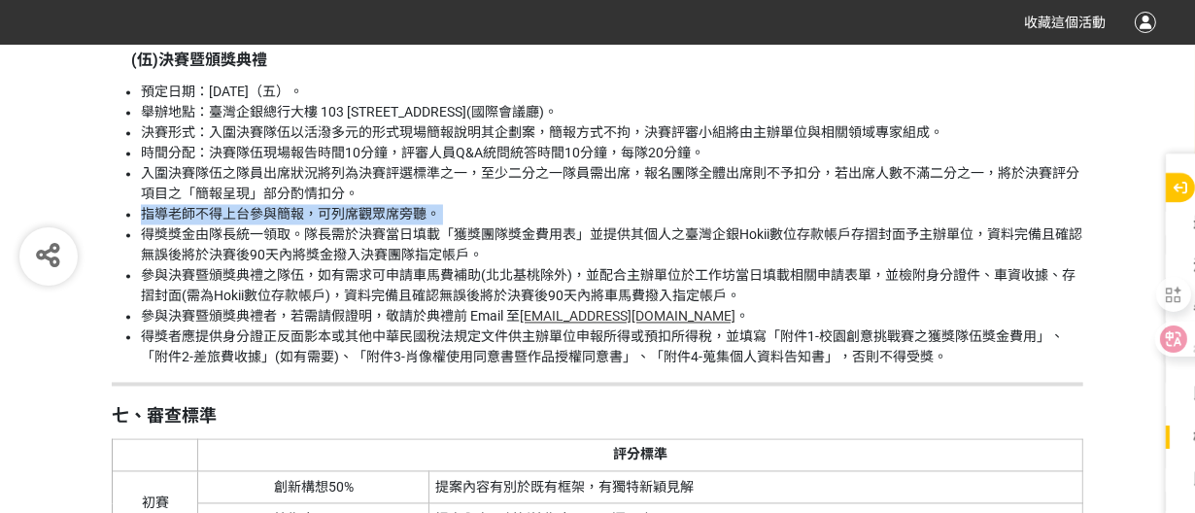
drag, startPoint x: 829, startPoint y: 208, endPoint x: 831, endPoint y: 230, distance: 22.5
click at [831, 230] on ul "預定日期：[DATE]（五）。 舉辦地點：臺灣企銀總行大樓 103 [STREET_ADDRESS](國際會議廳)。 決賽形式：入圍決賽隊伍以活潑多元的形式現…" at bounding box center [597, 225] width 971 height 286
click at [412, 204] on li "入圍決賽隊伍之隊員出席狀況將列為決賽評選標準之一，至少二分之一隊員需出席，報名團隊全體出席則不予扣分，若出席人數不滿二分之一，將於決賽評分項目之「簡報呈現」部…" at bounding box center [612, 183] width 942 height 41
drag, startPoint x: 401, startPoint y: 216, endPoint x: 484, endPoint y: 222, distance: 82.8
click at [484, 222] on ul "預定日期：[DATE]（五）。 舉辦地點：臺灣企銀總行大樓 103 [STREET_ADDRESS](國際會議廳)。 決賽形式：入圍決賽隊伍以活潑多元的形式現…" at bounding box center [597, 225] width 971 height 286
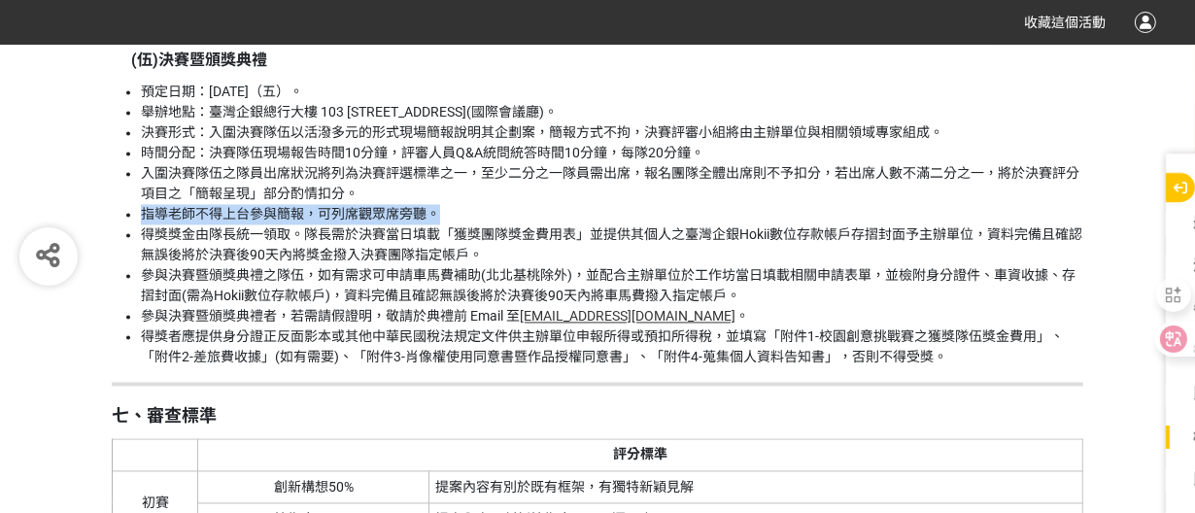
click at [484, 222] on li "指導老師不得上台參與簡報，可列席觀眾席旁聽。" at bounding box center [612, 214] width 942 height 20
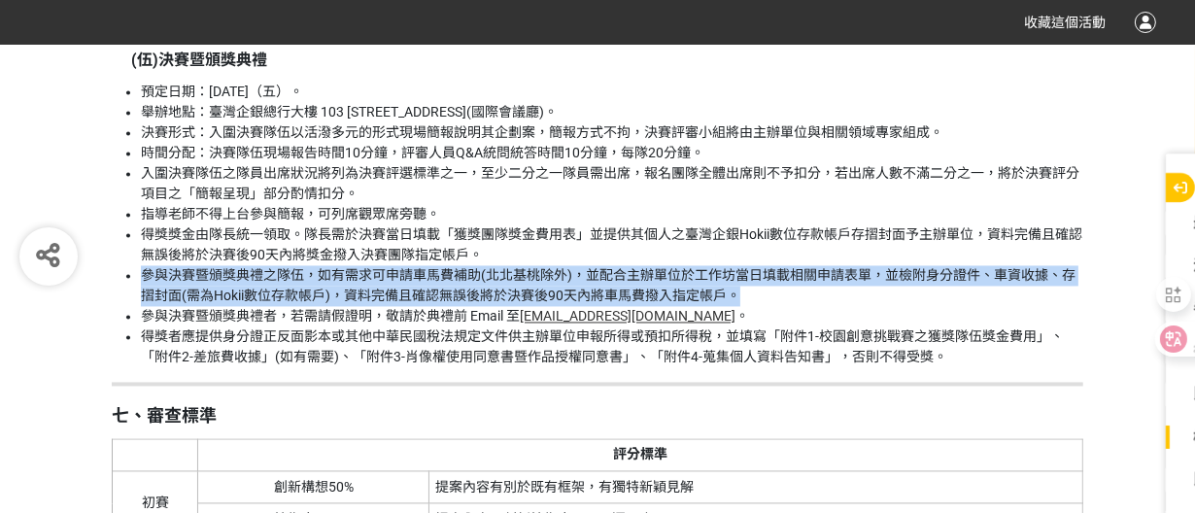
drag, startPoint x: 682, startPoint y: 278, endPoint x: 750, endPoint y: 310, distance: 75.2
click at [750, 310] on ul "預定日期：[DATE]（五）。 舉辦地點：臺灣企銀總行大樓 103 [STREET_ADDRESS](國際會議廳)。 決賽形式：入圍決賽隊伍以活潑多元的形式現…" at bounding box center [597, 225] width 971 height 286
click at [750, 306] on li "參與決賽暨頒獎典禮之隊伍，如有需求可申請車馬費補助(北北基桃除外)，並配合主辦單位於工作坊當日填載相關申請表單，並檢附身分證件、車資收據、存摺封面(需為Hok…" at bounding box center [612, 285] width 942 height 41
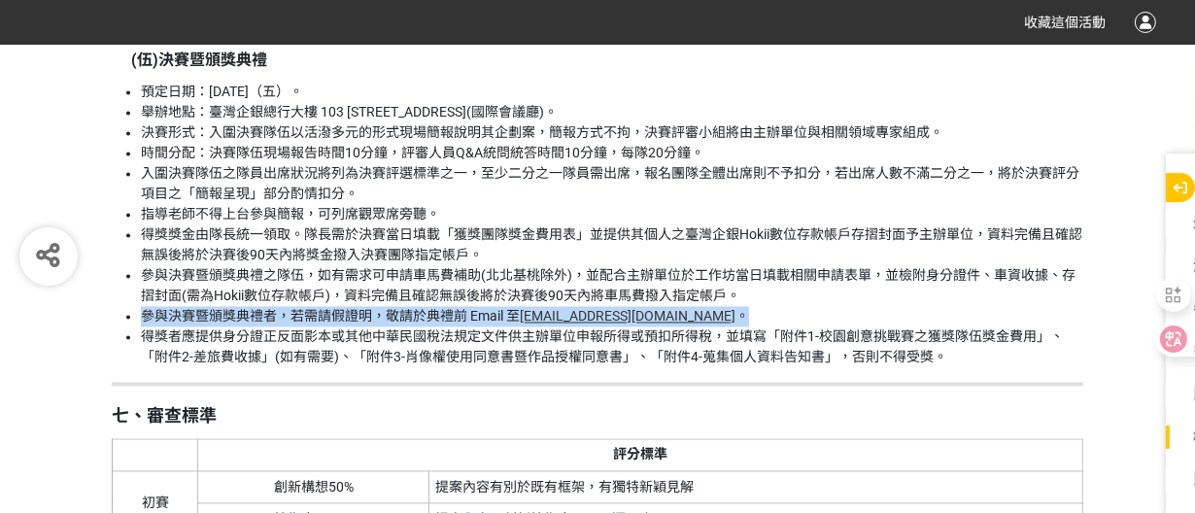
drag, startPoint x: 750, startPoint y: 319, endPoint x: 756, endPoint y: 335, distance: 17.5
click at [756, 335] on ul "預定日期：[DATE]（五）。 舉辦地點：臺灣企銀總行大樓 103 [STREET_ADDRESS](國際會議廳)。 決賽形式：入圍決賽隊伍以活潑多元的形式現…" at bounding box center [597, 225] width 971 height 286
drag, startPoint x: 757, startPoint y: 335, endPoint x: 739, endPoint y: 348, distance: 21.6
click at [757, 326] on li "參與決賽暨頒獎典禮者，若需請假證明，敬請於典禮前 Email 至 [EMAIL_ADDRESS][DOMAIN_NAME] 。" at bounding box center [612, 316] width 942 height 20
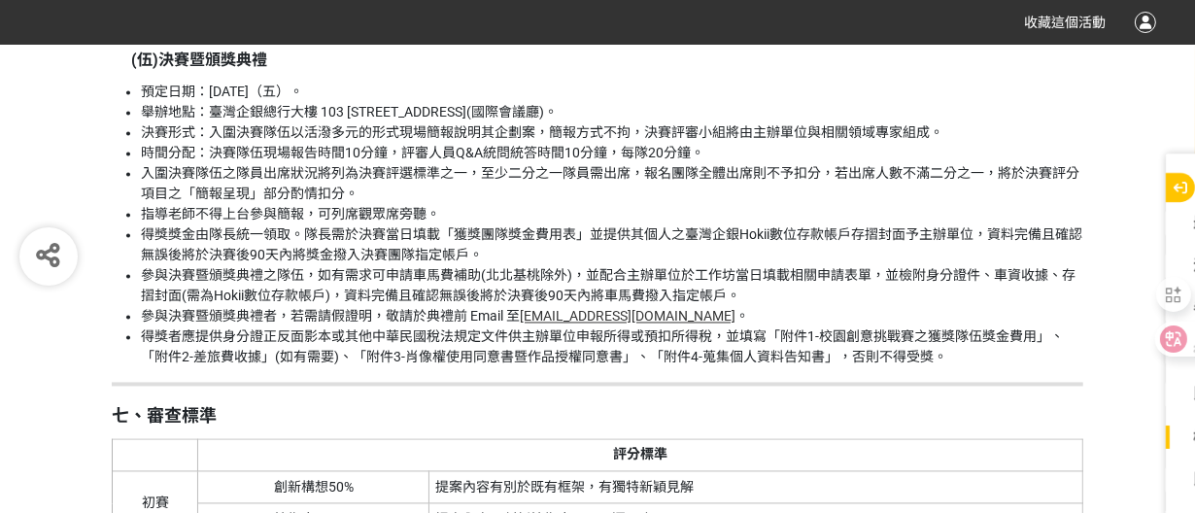
click at [736, 346] on li "得獎者應提供身分證正反面影本或其他中華民國稅法規定文件供主辦單位申報所得或預扣所得稅，並填寫「附件1-校園創意挑戰賽之獲獎隊伍獎金費用」、「附件2-差旅費收據…" at bounding box center [612, 346] width 942 height 41
click at [733, 326] on li "參與決賽暨頒獎典禮者，若需請假證明，敬請於典禮前 Email 至 [EMAIL_ADDRESS][DOMAIN_NAME] 。" at bounding box center [612, 316] width 942 height 20
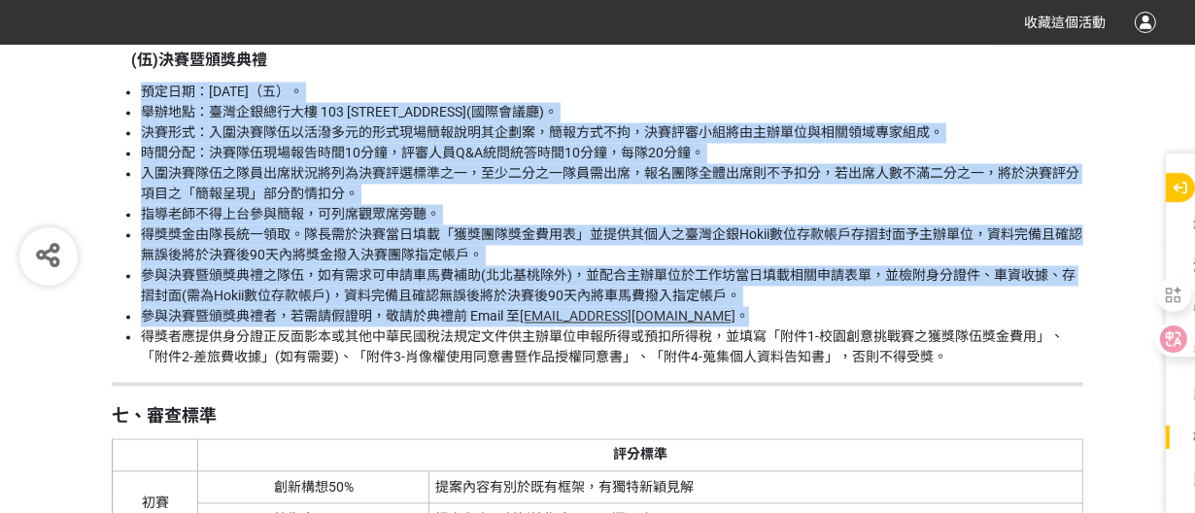
drag, startPoint x: 733, startPoint y: 331, endPoint x: 903, endPoint y: 372, distance: 174.8
click at [903, 367] on ul "預定日期：[DATE]（五）。 舉辦地點：臺灣企銀總行大樓 103 [STREET_ADDRESS](國際會議廳)。 決賽形式：入圍決賽隊伍以活潑多元的形式現…" at bounding box center [597, 225] width 971 height 286
click at [902, 367] on li "得獎者應提供身分證正反面影本或其他中華民國稅法規定文件供主辦單位申報所得或預扣所得稅，並填寫「附件1-校園創意挑戰賽之獲獎隊伍獎金費用」、「附件2-差旅費收據…" at bounding box center [612, 346] width 942 height 41
drag, startPoint x: 902, startPoint y: 372, endPoint x: 868, endPoint y: 331, distance: 53.1
click at [868, 331] on ul "預定日期：[DATE]（五）。 舉辦地點：臺灣企銀總行大樓 103 [STREET_ADDRESS](國際會議廳)。 決賽形式：入圍決賽隊伍以活潑多元的形式現…" at bounding box center [597, 225] width 971 height 286
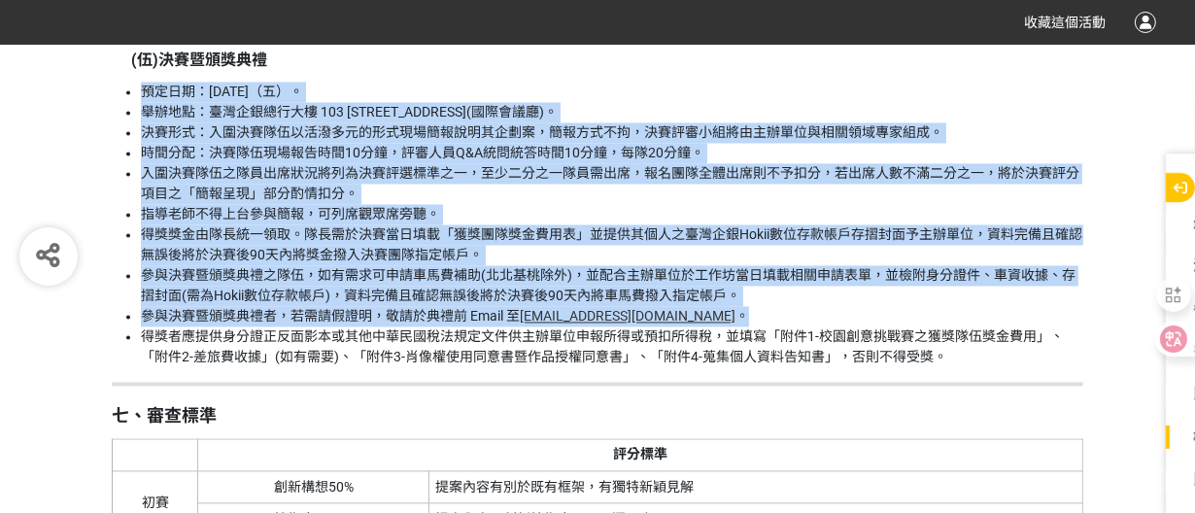
click at [868, 326] on li "參與決賽暨頒獎典禮者，若需請假證明，敬請於典禮前 Email 至 [EMAIL_ADDRESS][DOMAIN_NAME] 。" at bounding box center [612, 316] width 942 height 20
drag, startPoint x: 868, startPoint y: 331, endPoint x: 902, endPoint y: 401, distance: 77.8
click at [902, 401] on div "一、活動目的 為激發青年學子對金融科技的創新思維與實踐熱情，打造兼具創意與實務的產學交流平台，特舉辦「[DATE]臺灣中小企業銀行校園金融科技創意挑戰賽」。透…" at bounding box center [597, 165] width 971 height 3807
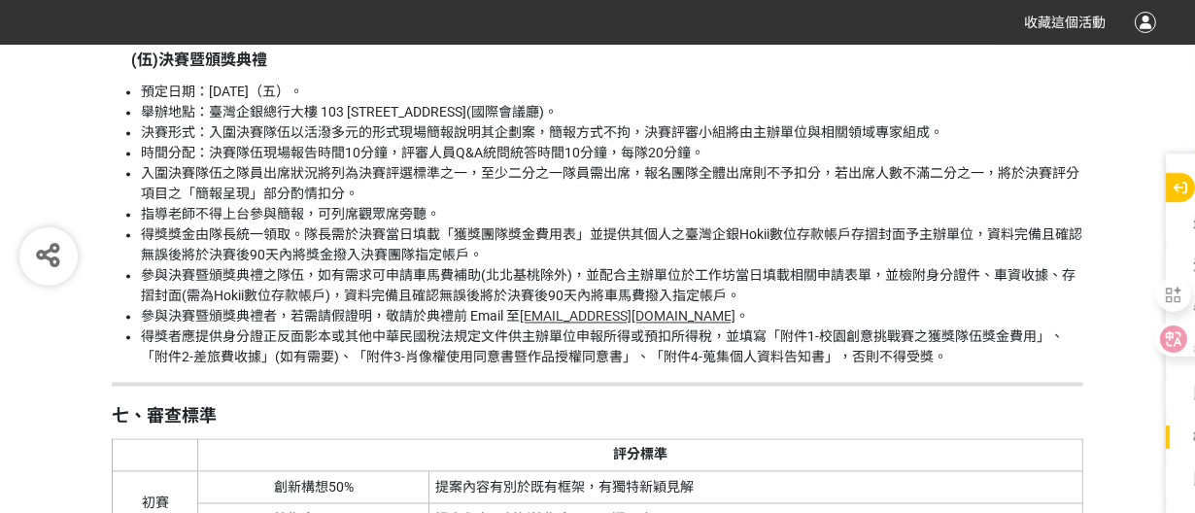
click at [902, 386] on hr at bounding box center [597, 384] width 971 height 4
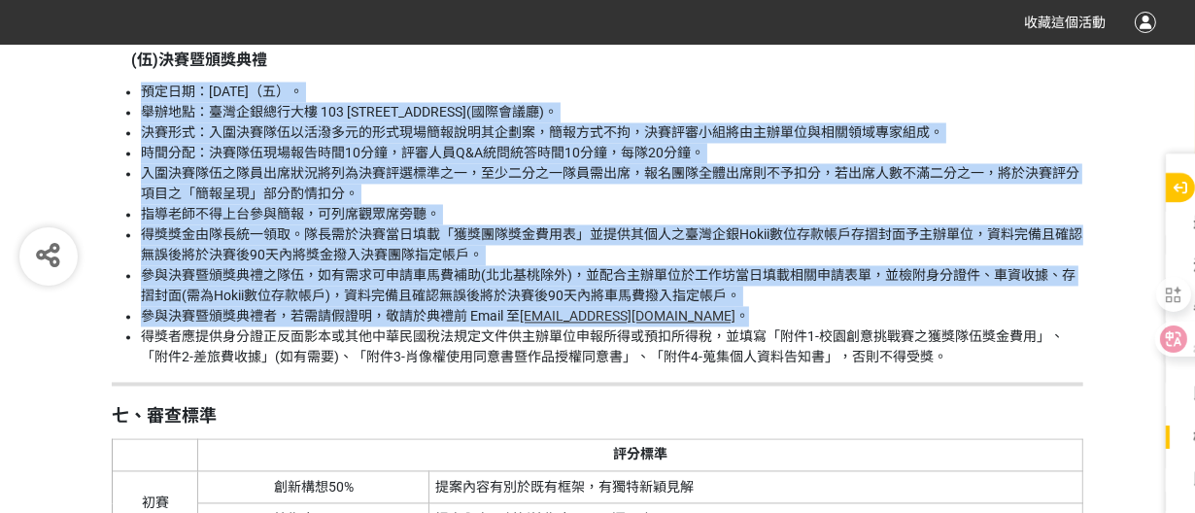
drag, startPoint x: 902, startPoint y: 401, endPoint x: 876, endPoint y: 334, distance: 72.0
click at [876, 334] on div "一、活動目的 為激發青年學子對金融科技的創新思維與實踐熱情，打造兼具創意與實務的產學交流平台，特舉辦「[DATE]臺灣中小企業銀行校園金融科技創意挑戰賽」。透…" at bounding box center [597, 165] width 971 height 3807
click at [876, 326] on li "參與決賽暨頒獎典禮者，若需請假證明，敬請於典禮前 Email 至 [EMAIL_ADDRESS][DOMAIN_NAME] 。" at bounding box center [612, 316] width 942 height 20
drag, startPoint x: 876, startPoint y: 334, endPoint x: 904, endPoint y: 387, distance: 59.5
click at [904, 387] on div "一、活動目的 為激發青年學子對金融科技的創新思維與實踐熱情，打造兼具創意與實務的產學交流平台，特舉辦「[DATE]臺灣中小企業銀行校園金融科技創意挑戰賽」。透…" at bounding box center [597, 165] width 971 height 3807
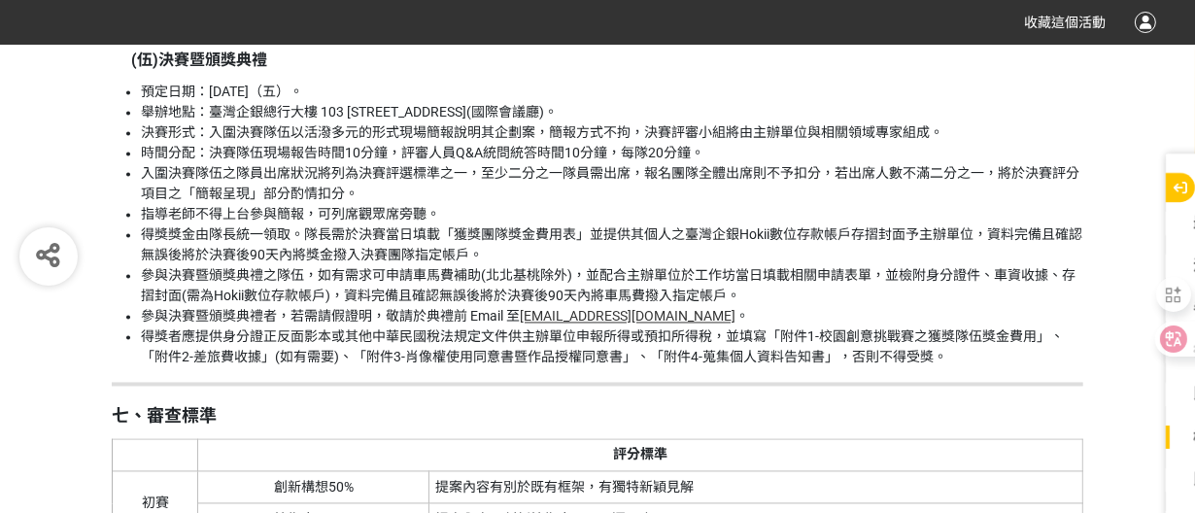
click at [904, 387] on div "一、活動目的 為激發青年學子對金融科技的創新思維與實踐熱情，打造兼具創意與實務的產學交流平台，特舉辦「[DATE]臺灣中小企業銀行校園金融科技創意挑戰賽」。透…" at bounding box center [597, 165] width 971 height 3807
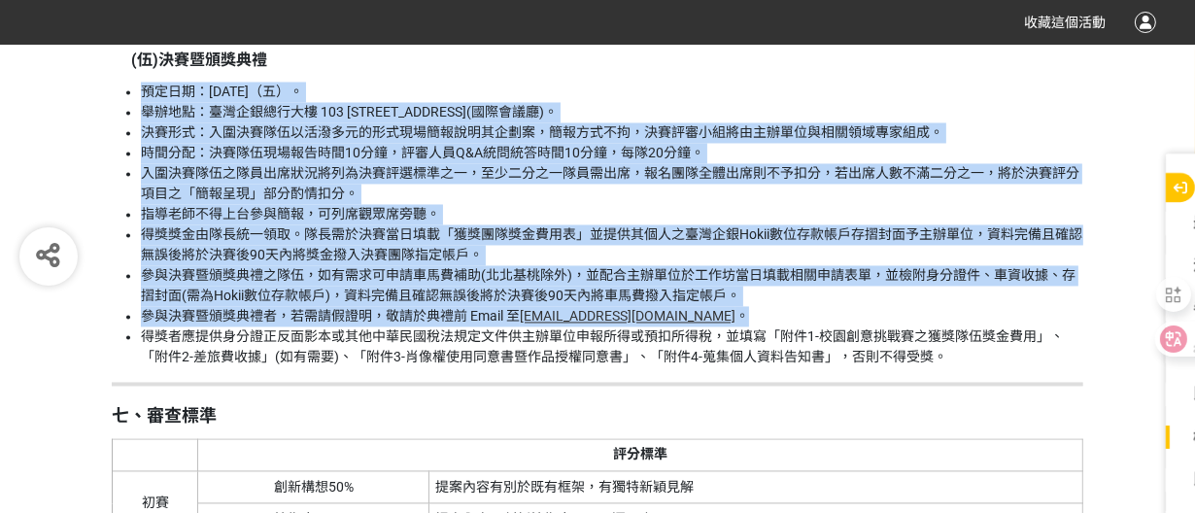
drag, startPoint x: 904, startPoint y: 387, endPoint x: 891, endPoint y: 335, distance: 53.2
click at [891, 335] on div "一、活動目的 為激發青年學子對金融科技的創新思維與實踐熱情，打造兼具創意與實務的產學交流平台，特舉辦「[DATE]臺灣中小企業銀行校園金融科技創意挑戰賽」。透…" at bounding box center [597, 165] width 971 height 3807
click at [891, 326] on li "參與決賽暨頒獎典禮者，若需請假證明，敬請於典禮前 Email 至 [EMAIL_ADDRESS][DOMAIN_NAME] 。" at bounding box center [612, 316] width 942 height 20
drag, startPoint x: 891, startPoint y: 335, endPoint x: 913, endPoint y: 370, distance: 41.5
click at [913, 367] on ul "預定日期：[DATE]（五）。 舉辦地點：臺灣企銀總行大樓 103 [STREET_ADDRESS](國際會議廳)。 決賽形式：入圍決賽隊伍以活潑多元的形式現…" at bounding box center [597, 225] width 971 height 286
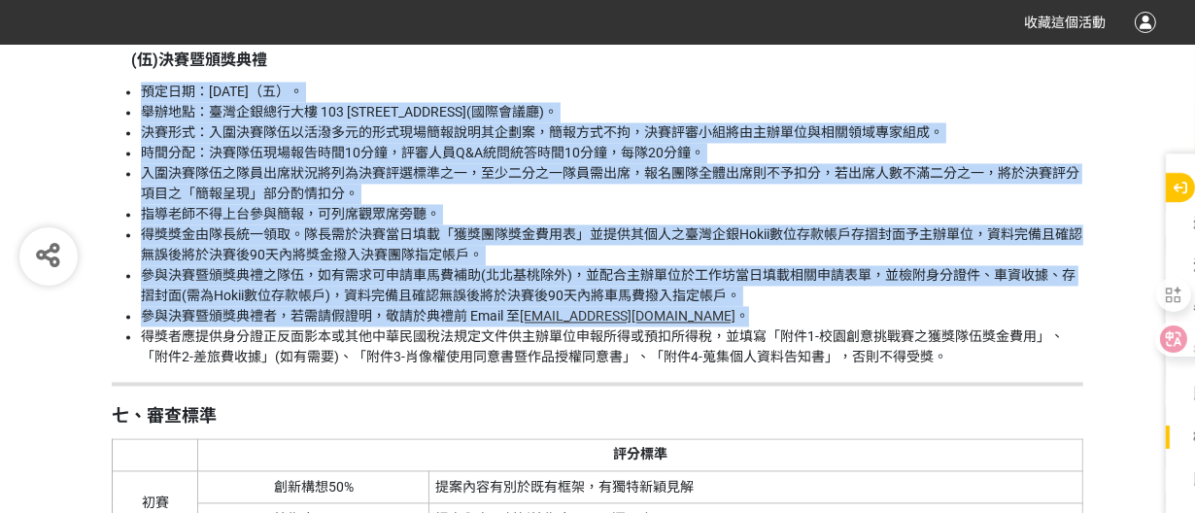
click at [913, 367] on li "得獎者應提供身分證正反面影本或其他中華民國稅法規定文件供主辦單位申報所得或預扣所得稅，並填寫「附件1-校園創意挑戰賽之獲獎隊伍獎金費用」、「附件2-差旅費收據…" at bounding box center [612, 346] width 942 height 41
drag, startPoint x: 913, startPoint y: 370, endPoint x: 890, endPoint y: 329, distance: 47.0
click at [890, 329] on ul "預定日期：[DATE]（五）。 舉辦地點：臺灣企銀總行大樓 103 [STREET_ADDRESS](國際會議廳)。 決賽形式：入圍決賽隊伍以活潑多元的形式現…" at bounding box center [597, 225] width 971 height 286
click at [890, 326] on li "參與決賽暨頒獎典禮者，若需請假證明，敬請於典禮前 Email 至 [EMAIL_ADDRESS][DOMAIN_NAME] 。" at bounding box center [612, 316] width 942 height 20
drag, startPoint x: 886, startPoint y: 329, endPoint x: 946, endPoint y: 396, distance: 90.1
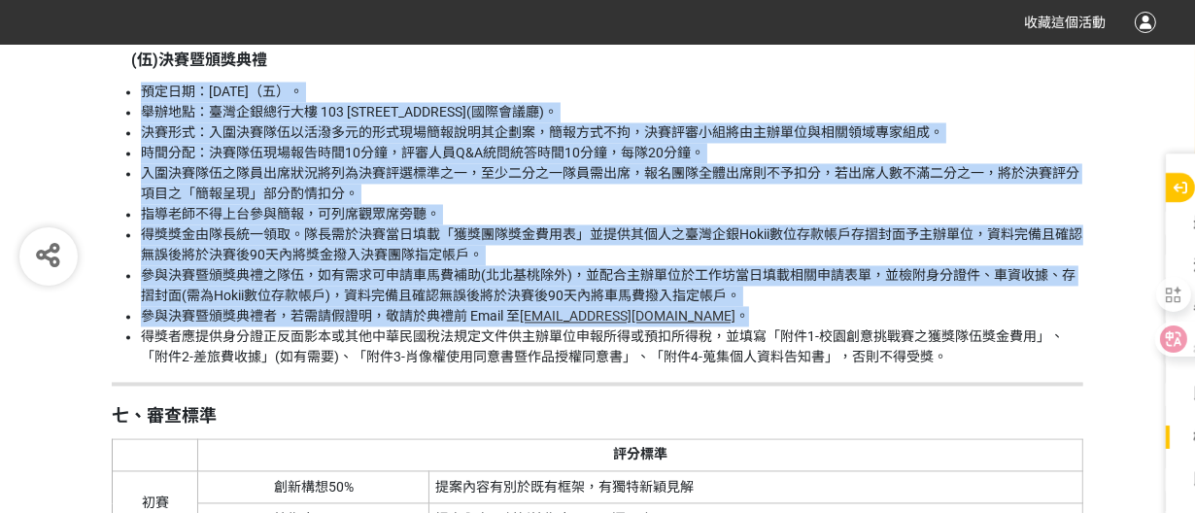
click at [946, 396] on div "一、活動目的 為激發青年學子對金融科技的創新思維與實踐熱情，打造兼具創意與實務的產學交流平台，特舉辦「[DATE]臺灣中小企業銀行校園金融科技創意挑戰賽」。透…" at bounding box center [597, 165] width 971 height 3807
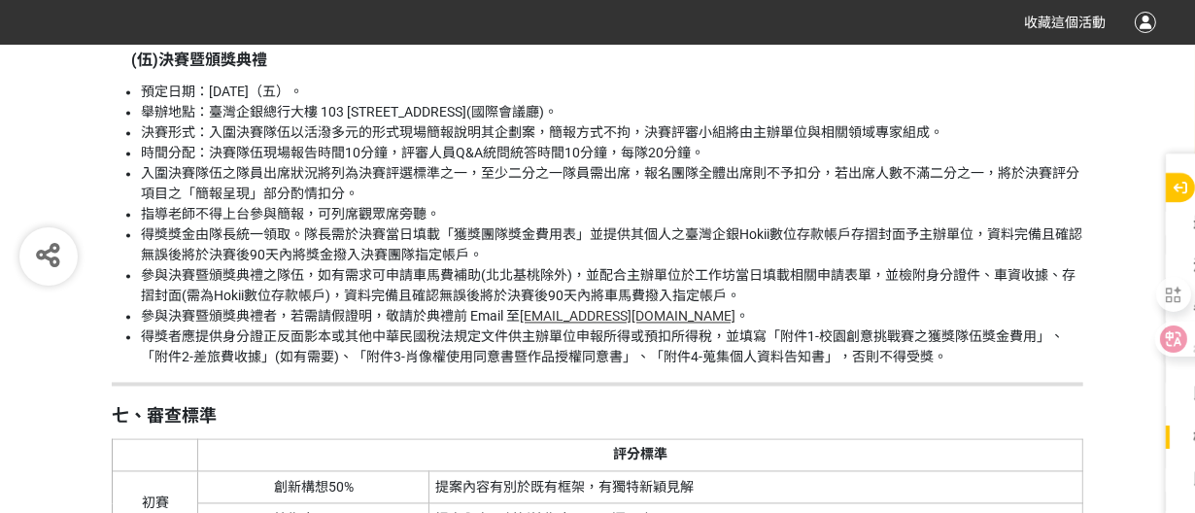
click at [946, 396] on div "一、活動目的 為激發青年學子對金融科技的創新思維與實踐熱情，打造兼具創意與實務的產學交流平台，特舉辦「[DATE]臺灣中小企業銀行校園金融科技創意挑戰賽」。透…" at bounding box center [597, 165] width 971 height 3807
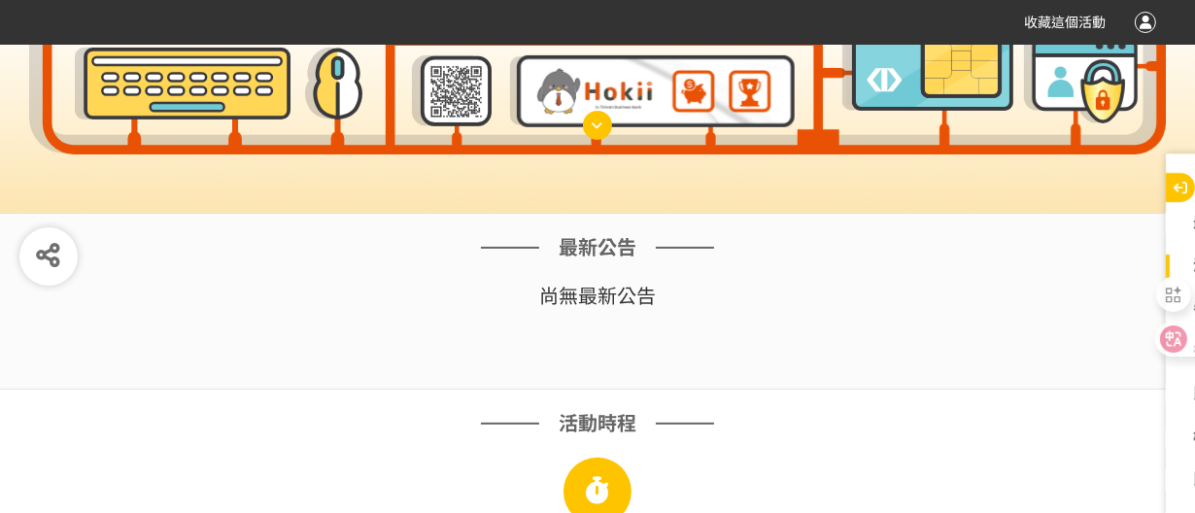
scroll to position [647, 0]
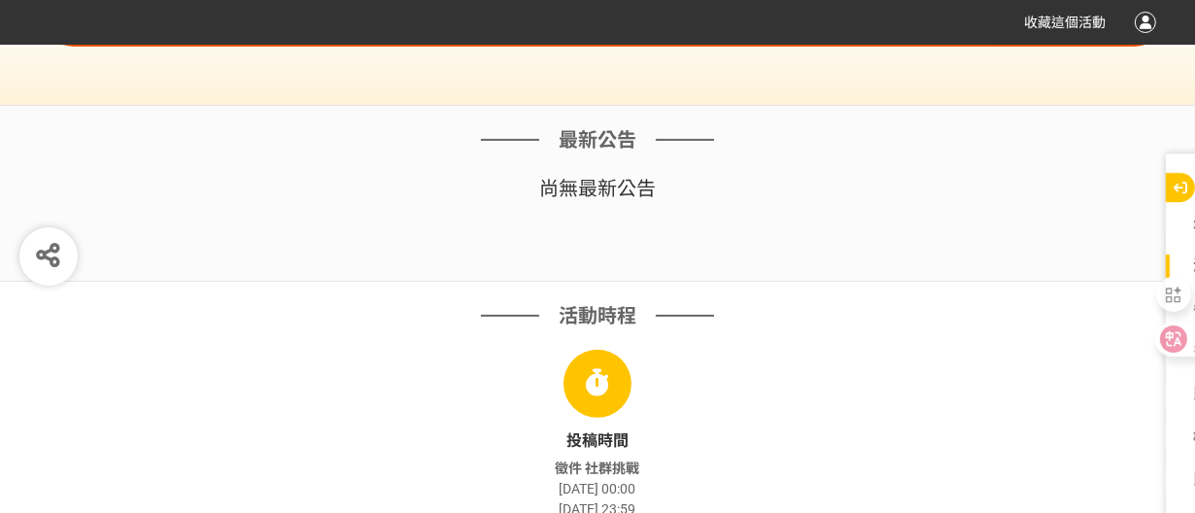
click at [674, 216] on div "最新公告 尚無 最新公告" at bounding box center [597, 194] width 1195 height 176
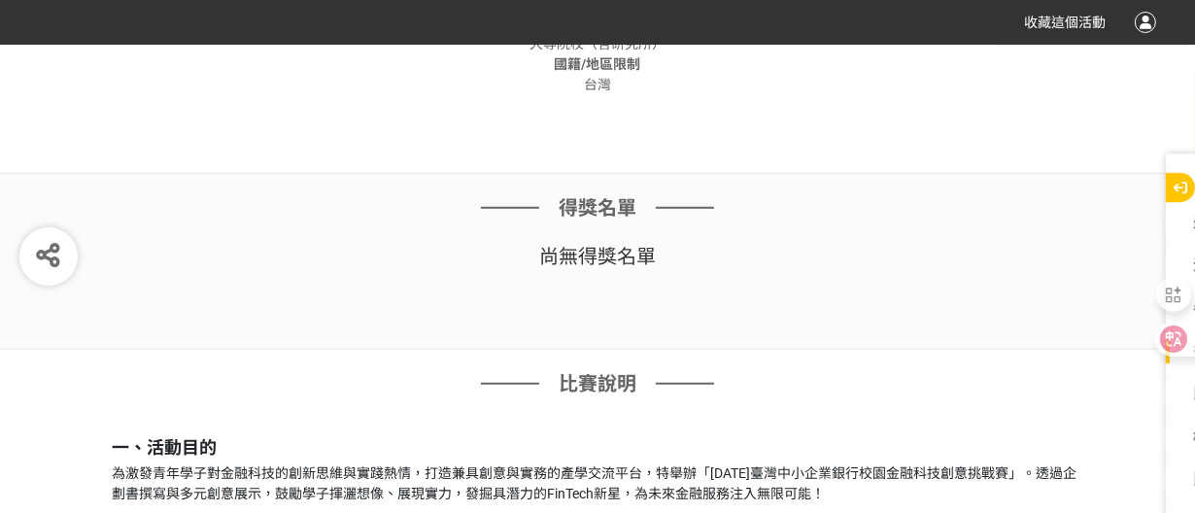
scroll to position [1726, 0]
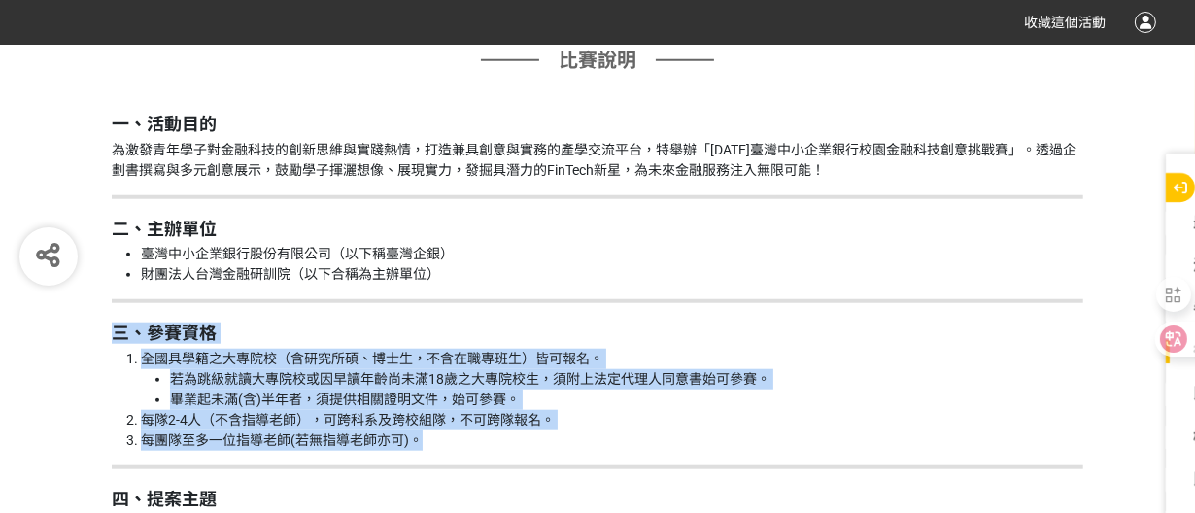
drag, startPoint x: 491, startPoint y: 446, endPoint x: 79, endPoint y: 327, distance: 428.5
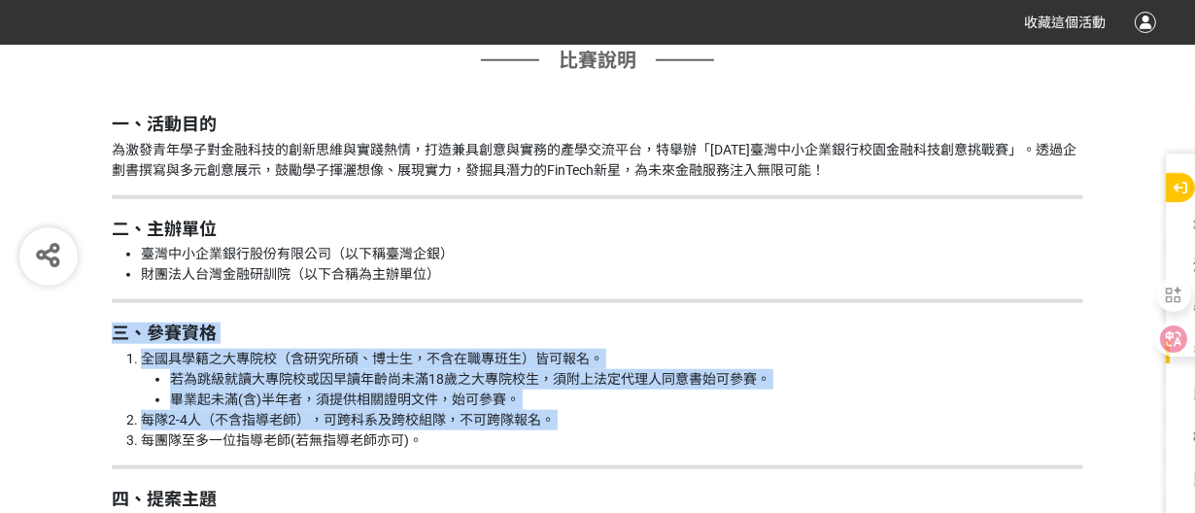
drag, startPoint x: 79, startPoint y: 327, endPoint x: 862, endPoint y: 423, distance: 788.7
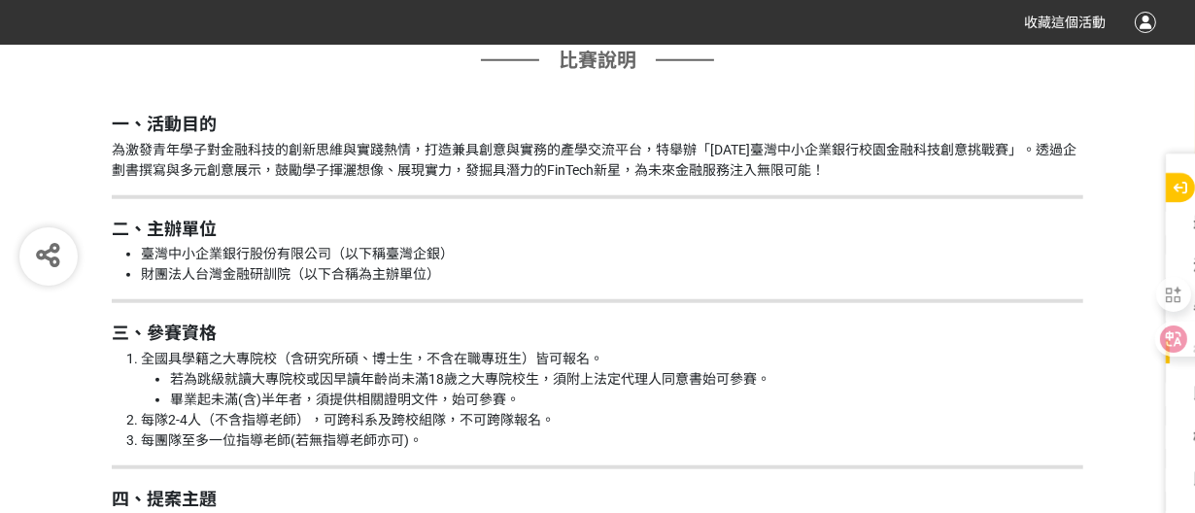
click at [879, 435] on li "每團隊至多一位指導老師(若無指導老師亦可)。" at bounding box center [612, 440] width 942 height 20
drag, startPoint x: 879, startPoint y: 435, endPoint x: 809, endPoint y: 270, distance: 179.3
click at [771, 378] on li "若為跳級就讀大專院校或因早讀年齡尚未滿18歲之大專院校生，須附上法定代理人同意書始可參賽。" at bounding box center [626, 379] width 913 height 20
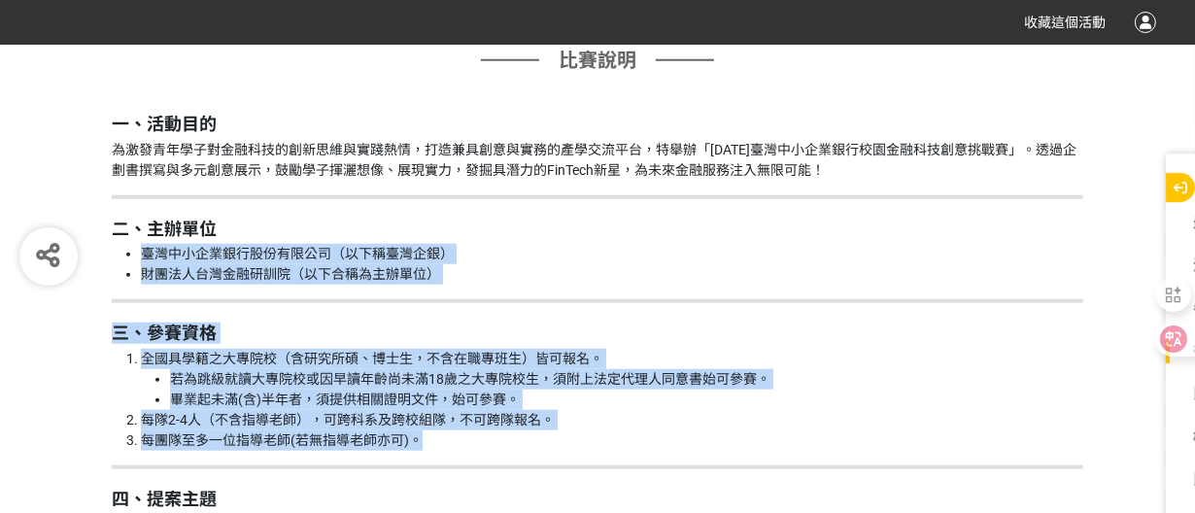
drag, startPoint x: 753, startPoint y: 295, endPoint x: 922, endPoint y: 437, distance: 220.6
click at [922, 437] on li "每團隊至多一位指導老師(若無指導老師亦可)。" at bounding box center [612, 440] width 942 height 20
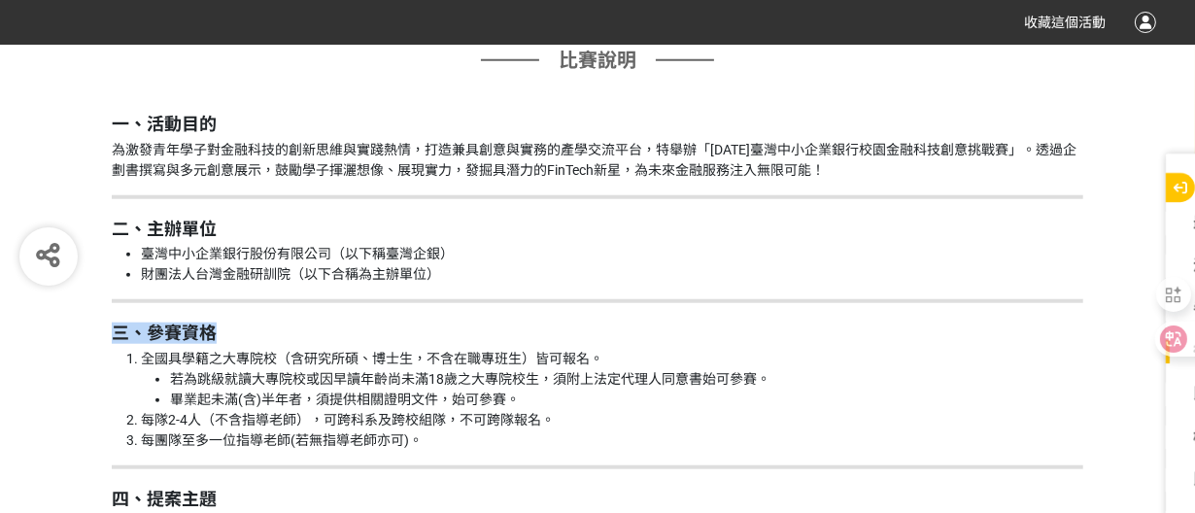
drag, startPoint x: 922, startPoint y: 437, endPoint x: 803, endPoint y: 286, distance: 192.4
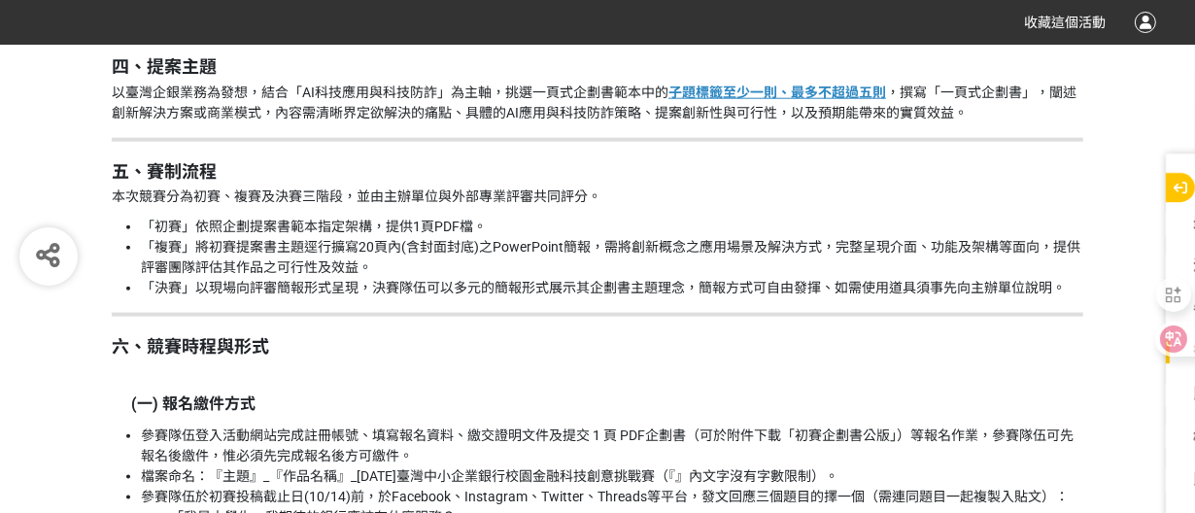
click at [661, 259] on li "「複賽」將初賽提案書主題逕行擴寫20頁內(含封面封底)之PowerPoint簡報，需將創新概念之應用場景及解決方式，完整呈現介面、功能及架構等面向，提供評審團…" at bounding box center [612, 257] width 942 height 41
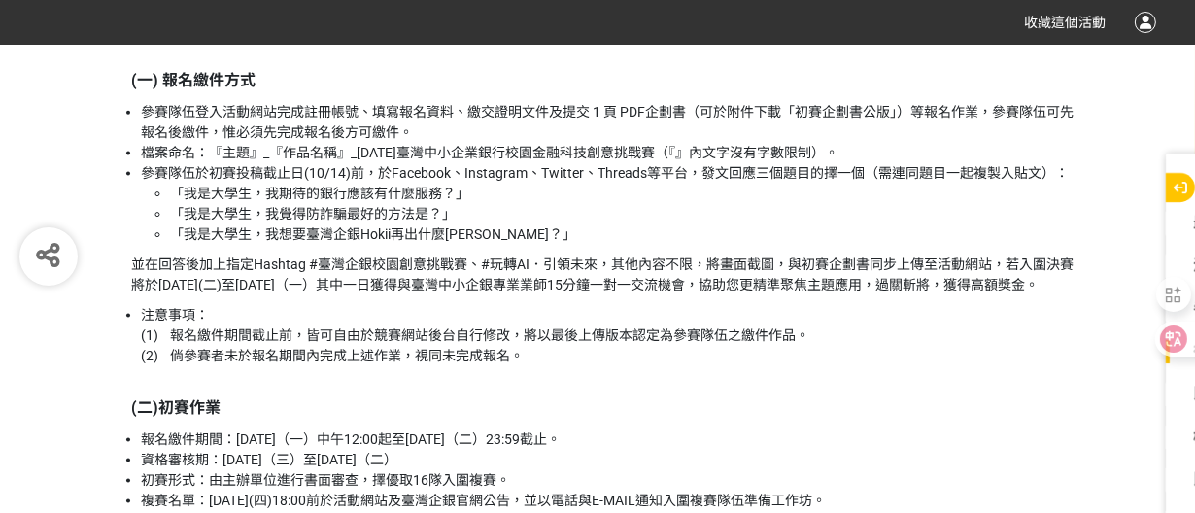
drag, startPoint x: 779, startPoint y: 197, endPoint x: 599, endPoint y: 41, distance: 238.2
click at [779, 196] on li "「我是大學生，我期待的銀行應該有什麼服務？」" at bounding box center [626, 194] width 913 height 20
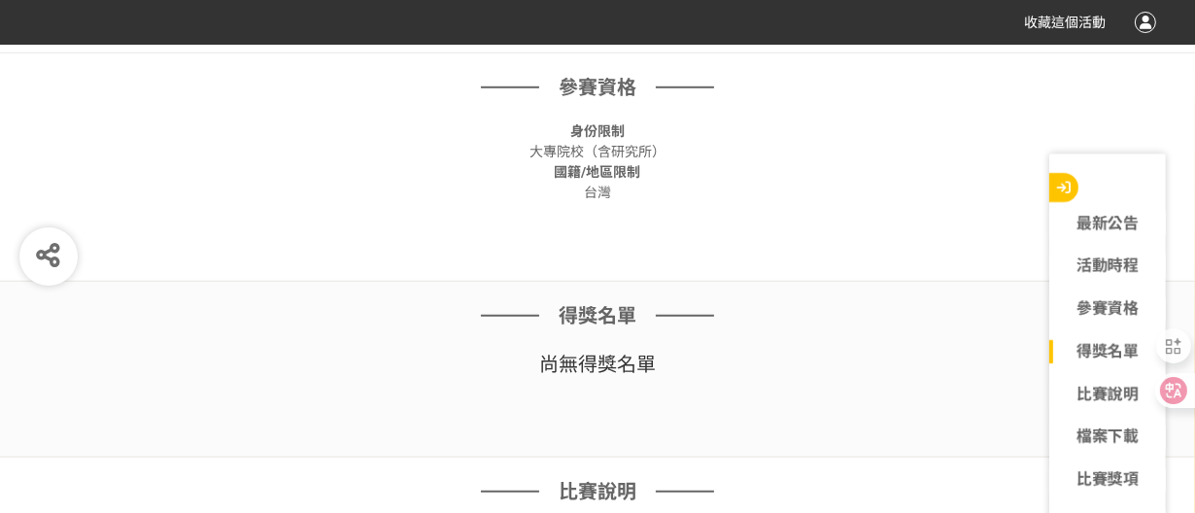
scroll to position [1943, 0]
